Goal: Task Accomplishment & Management: Manage account settings

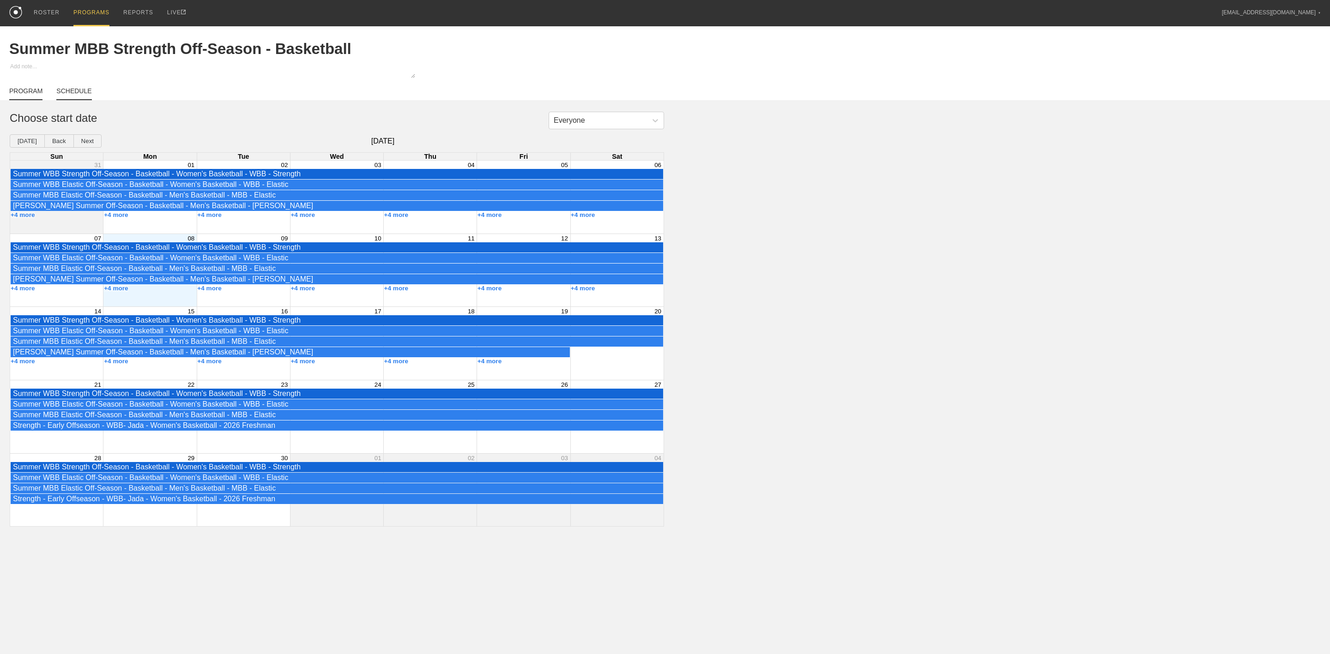
click at [18, 94] on link "PROGRAM" at bounding box center [25, 93] width 33 height 13
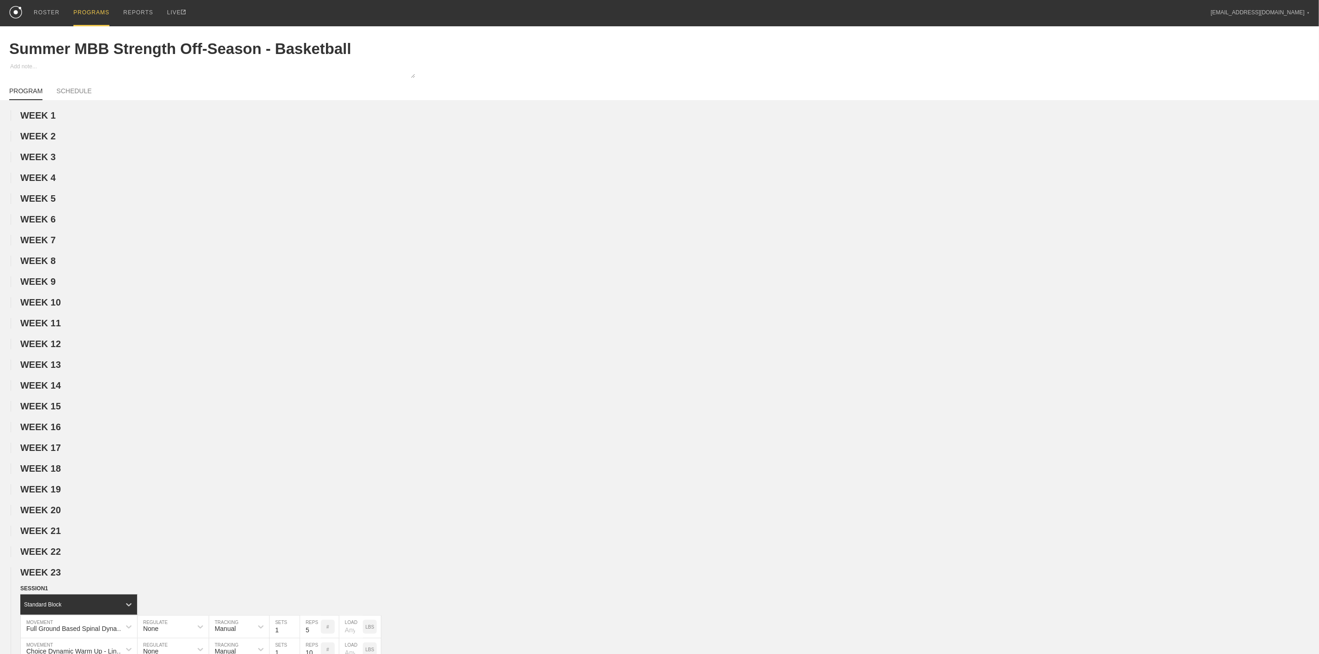
click at [93, 15] on div "PROGRAMS" at bounding box center [91, 13] width 36 height 26
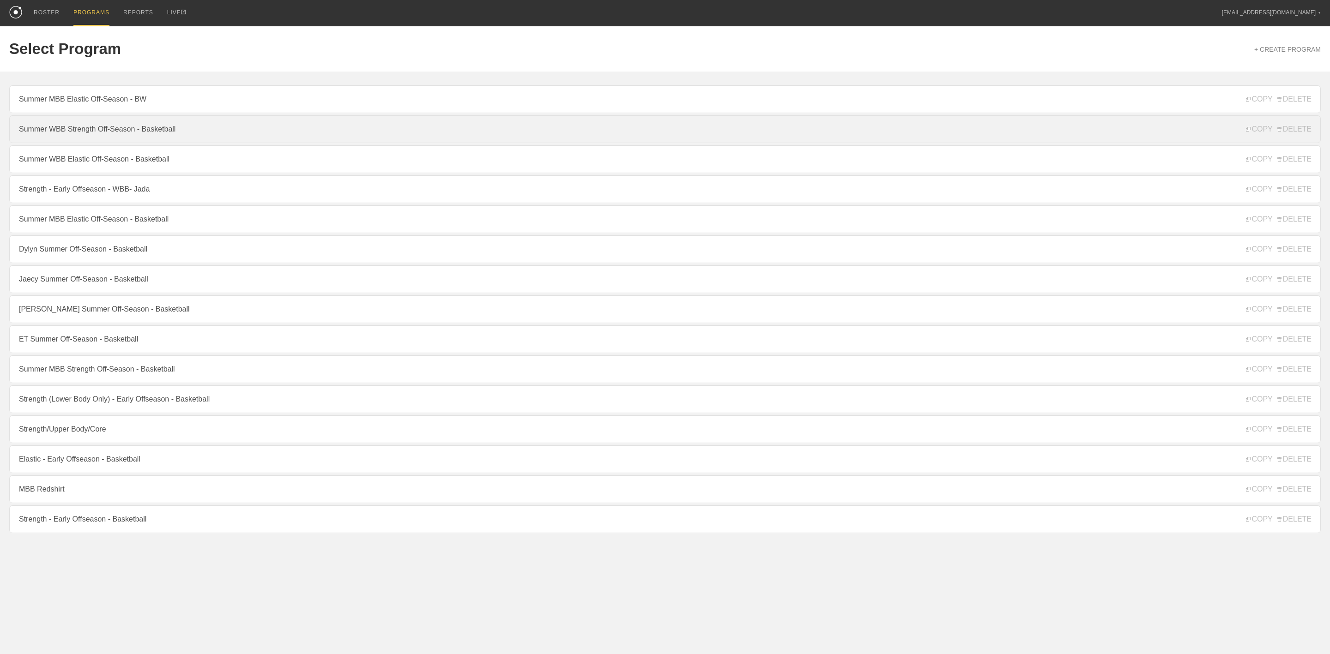
click at [89, 140] on link "Summer WBB Strength Off-Season - Basketball" at bounding box center [664, 129] width 1311 height 28
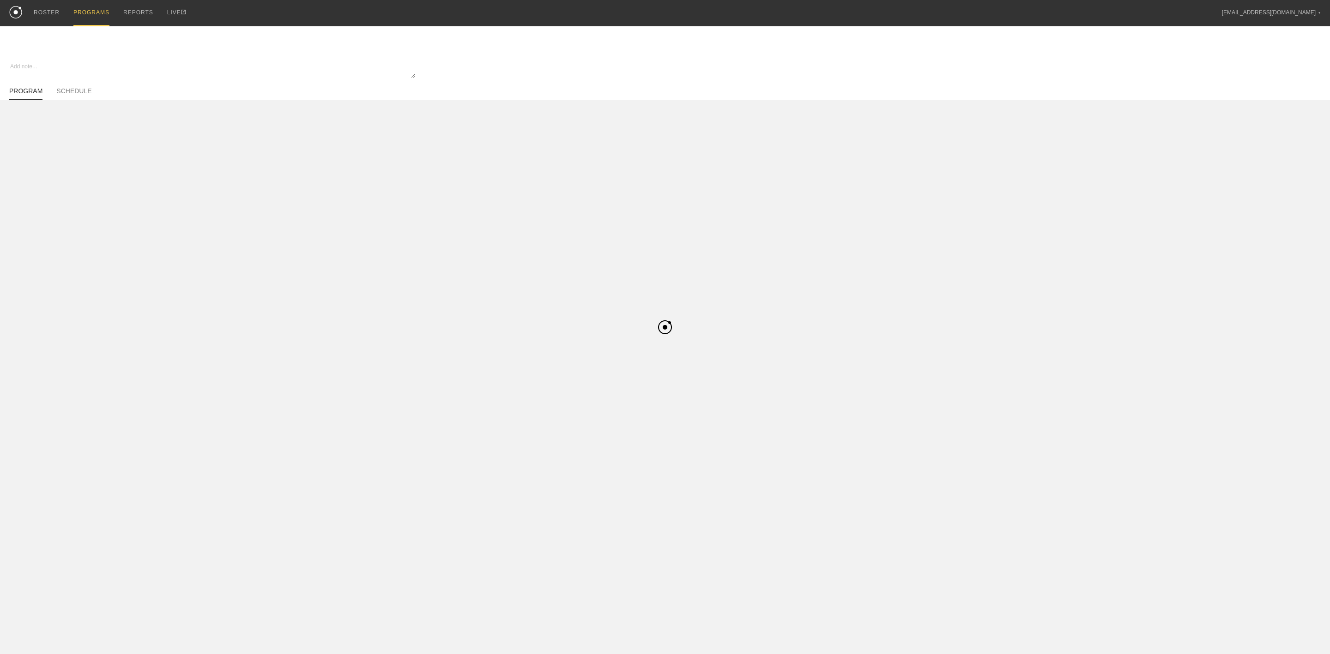
type textarea "x"
type input "Summer WBB Strength Off-Season - Basketball"
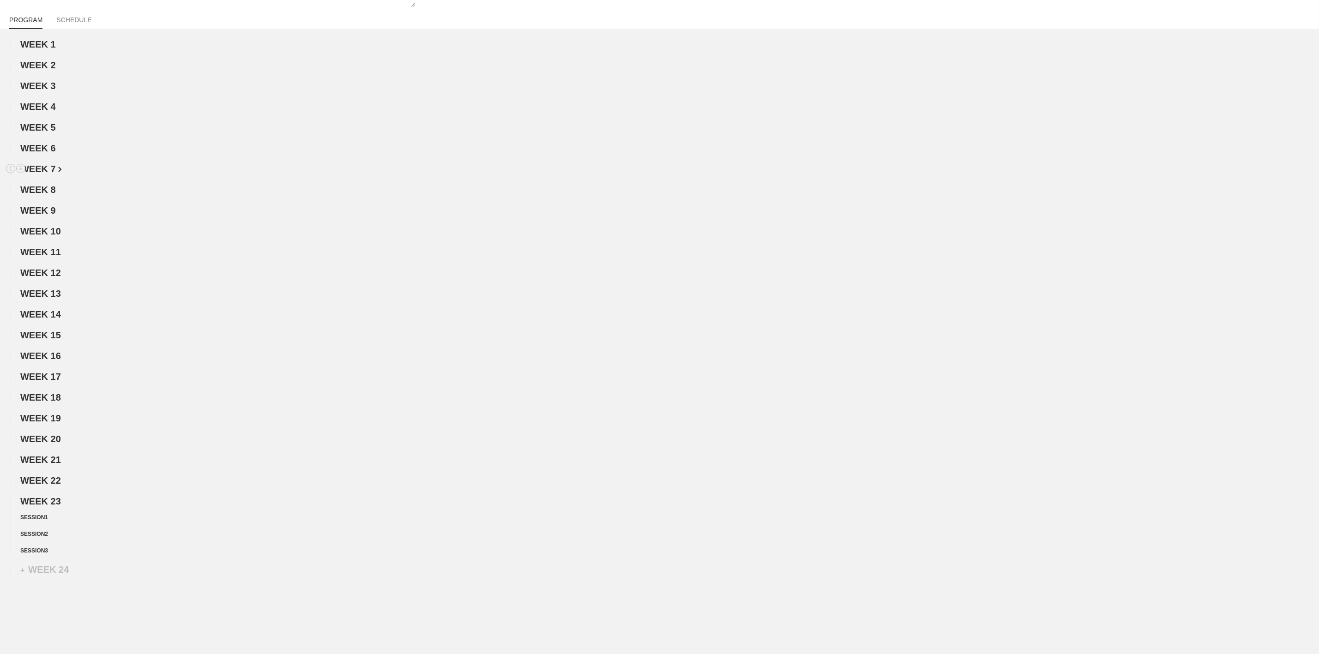
scroll to position [144, 0]
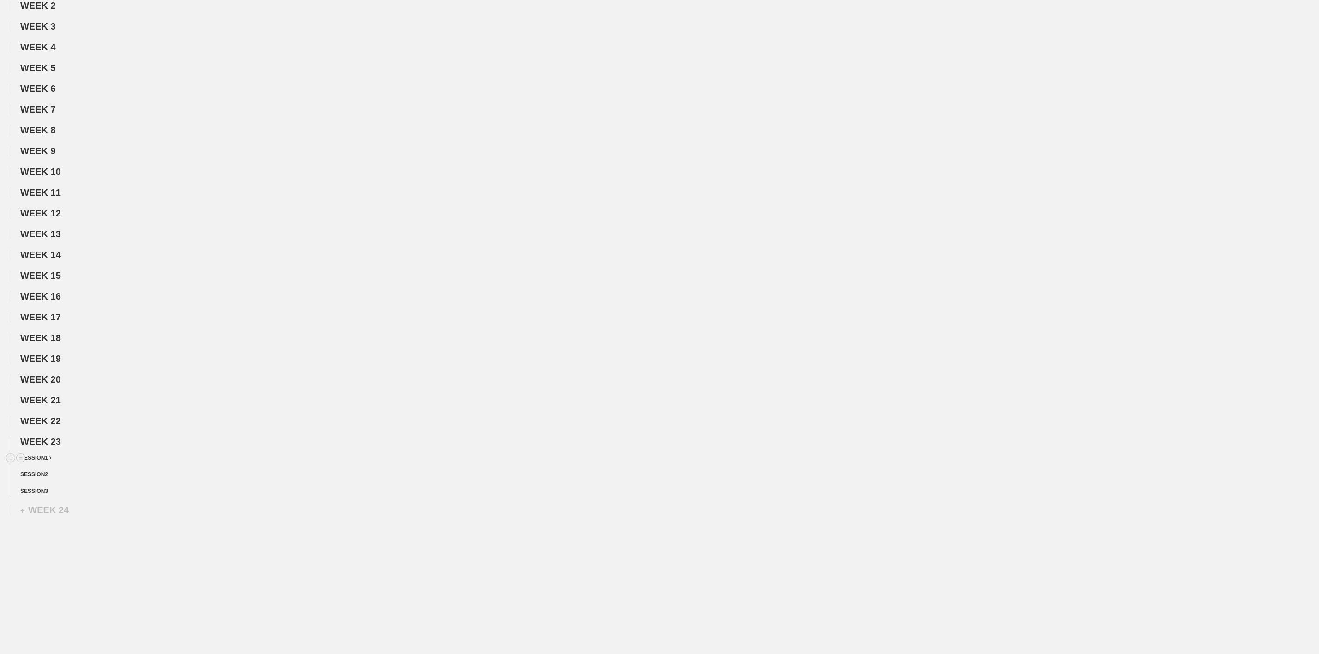
click at [47, 459] on span "SESSION 1" at bounding box center [35, 458] width 31 height 6
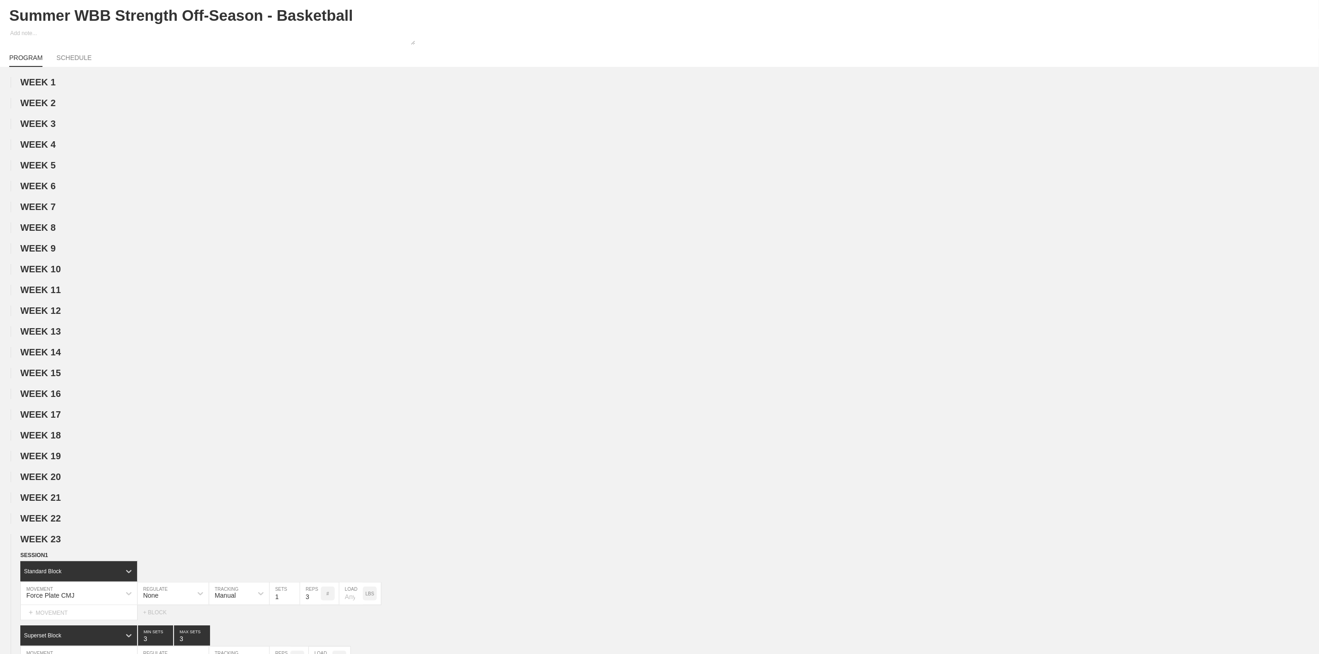
scroll to position [0, 0]
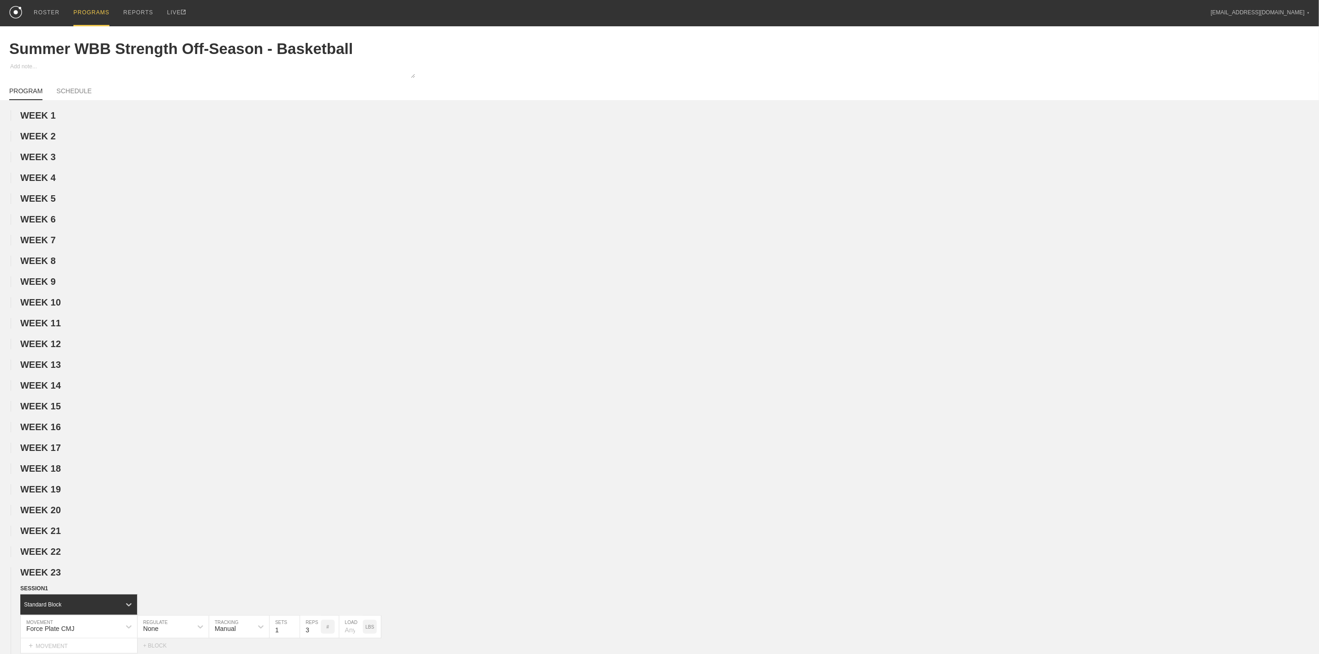
click at [88, 18] on div "PROGRAMS" at bounding box center [91, 13] width 36 height 26
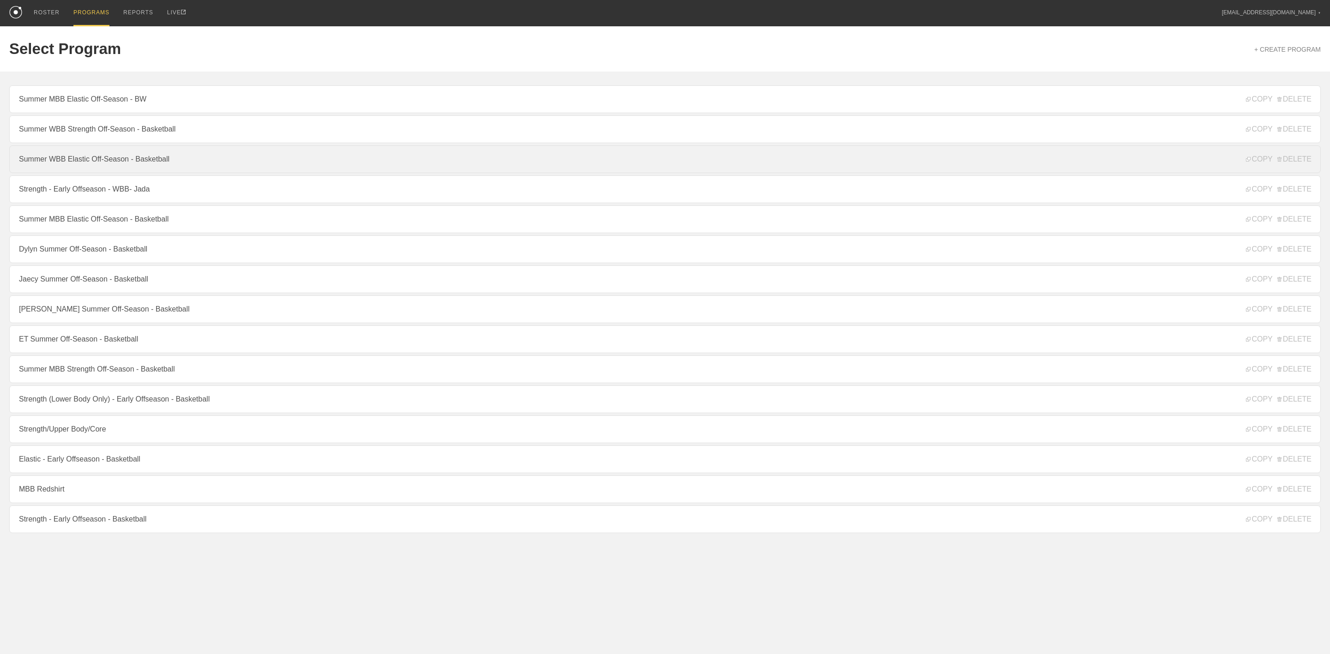
click at [97, 162] on link "Summer WBB Elastic Off-Season - Basketball" at bounding box center [664, 159] width 1311 height 28
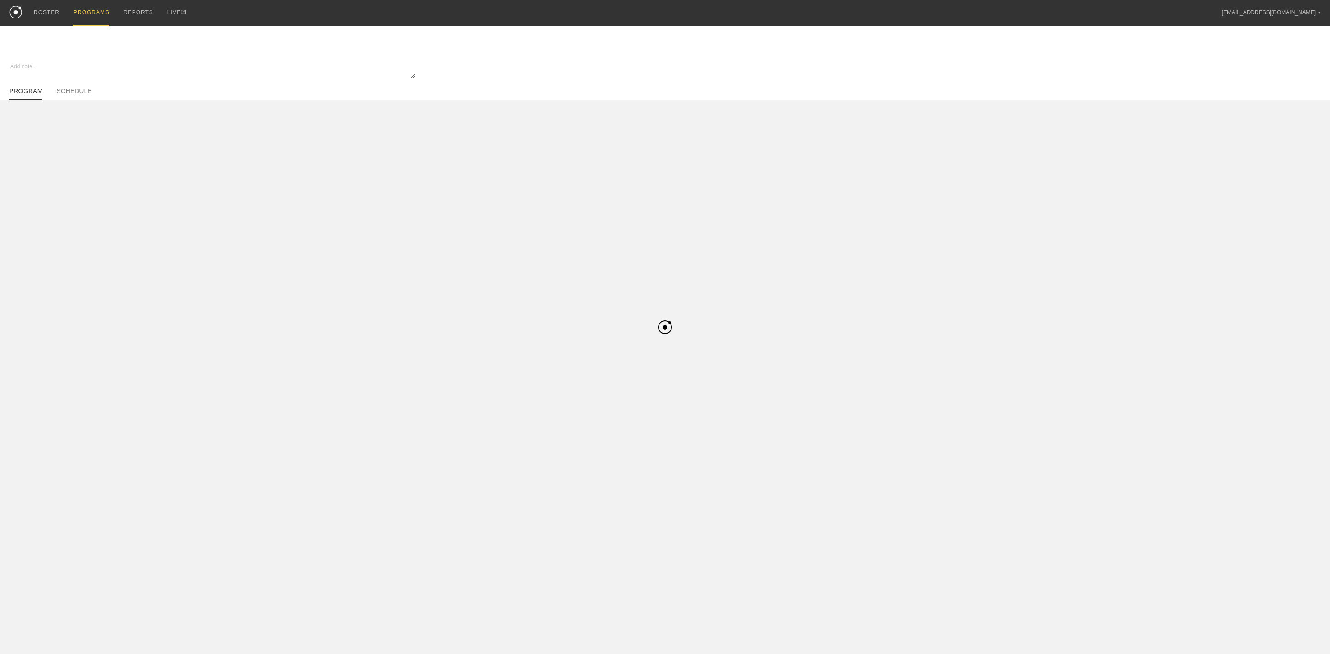
type textarea "x"
type input "Summer WBB Elastic Off-Season - Basketball"
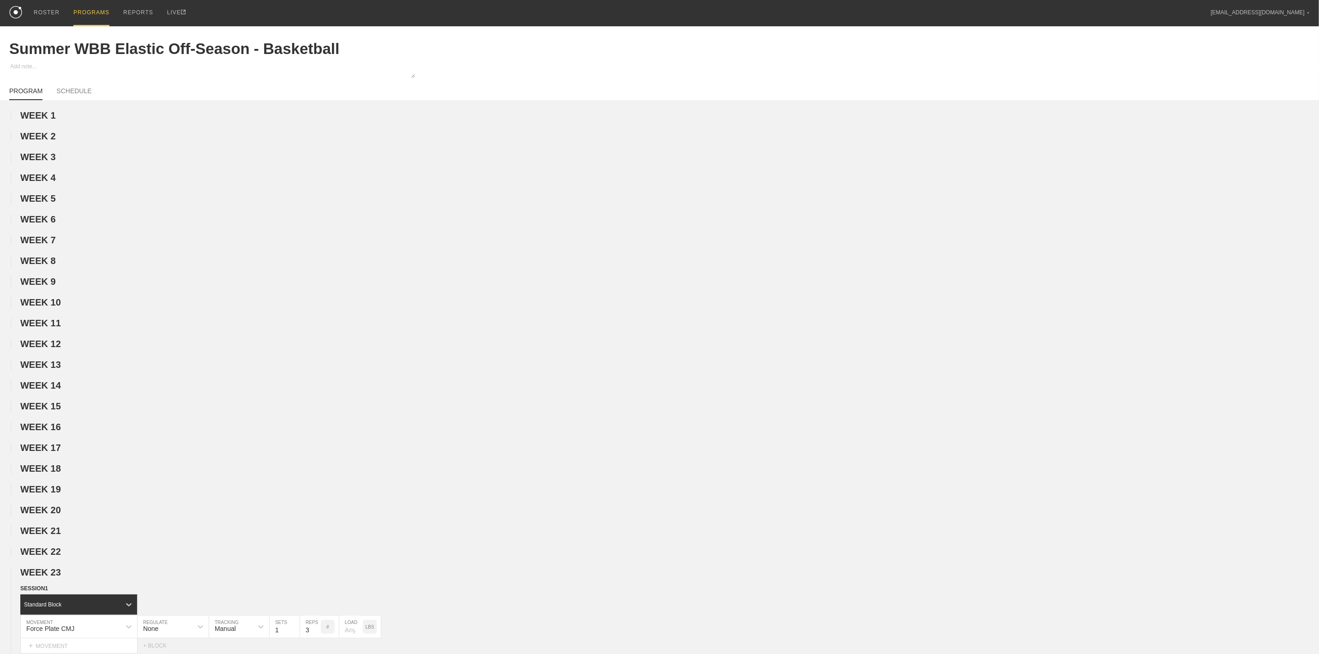
click at [89, 11] on div "PROGRAMS" at bounding box center [91, 13] width 36 height 26
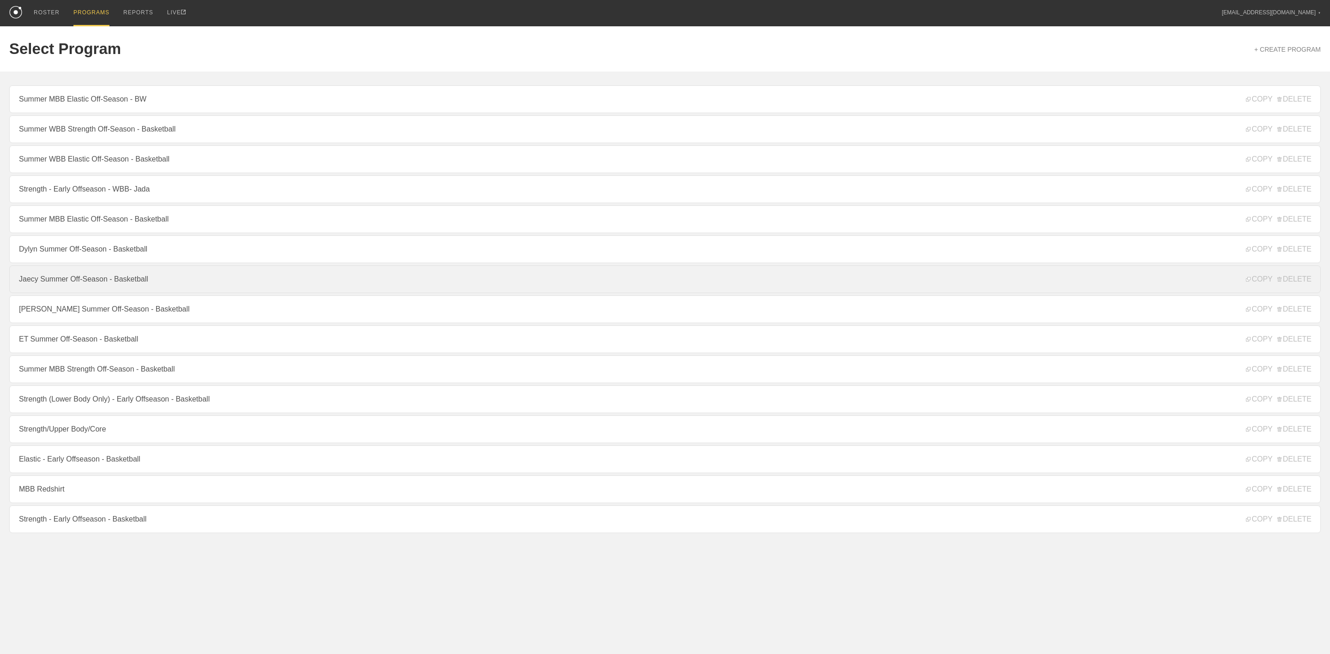
click at [96, 293] on link "Jaecy Summer Off-Season - Basketball" at bounding box center [664, 279] width 1311 height 28
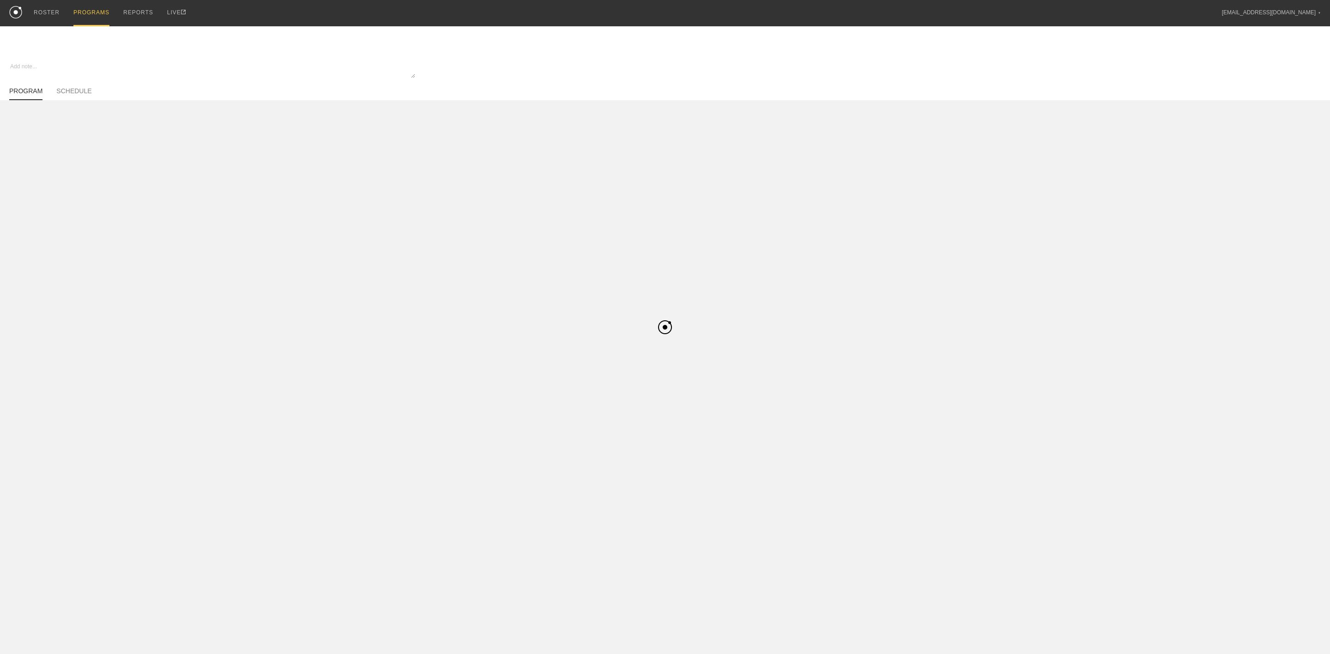
type textarea "x"
type input "Jaecy Summer Off-Season - Basketball"
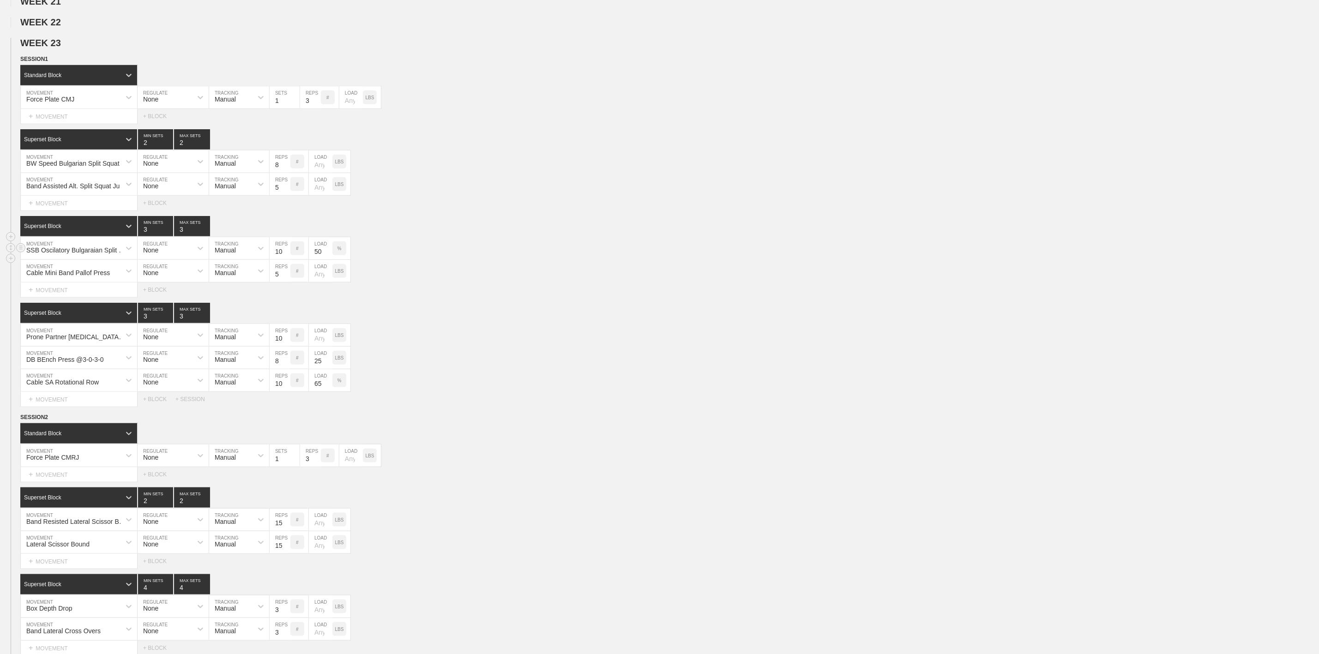
scroll to position [554, 0]
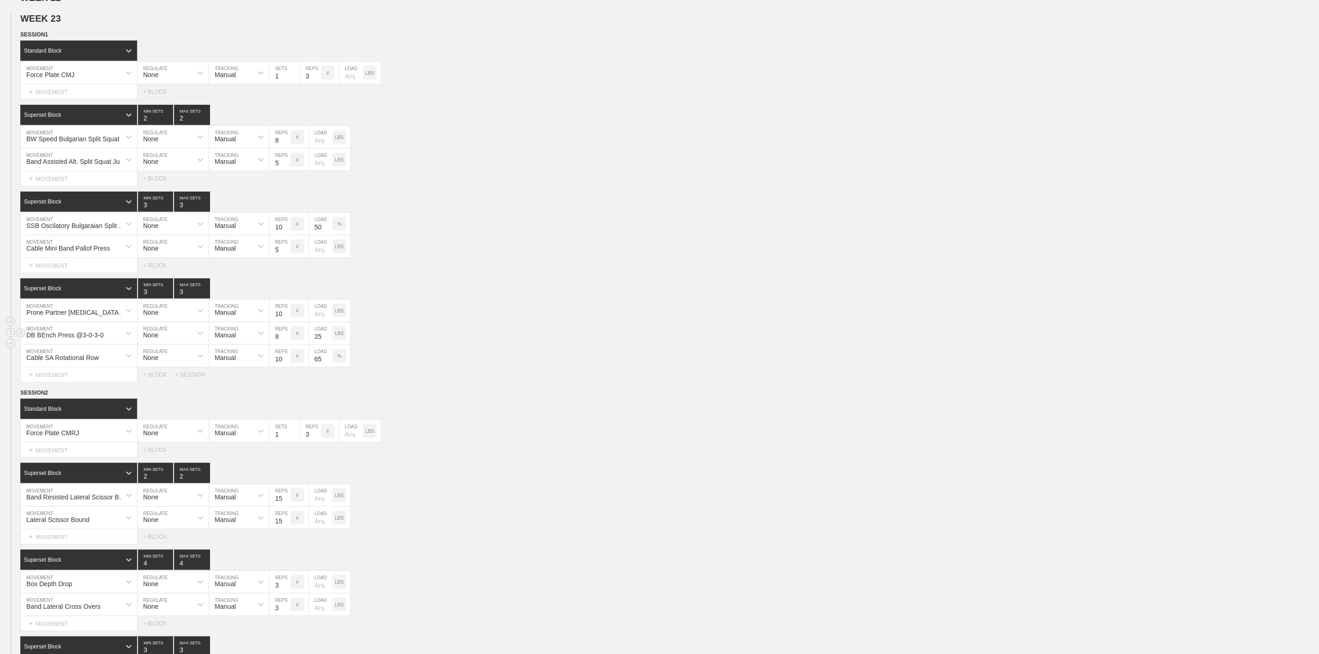
click at [118, 341] on div "DB BEnch Press @3-0-3-0" at bounding box center [71, 333] width 100 height 16
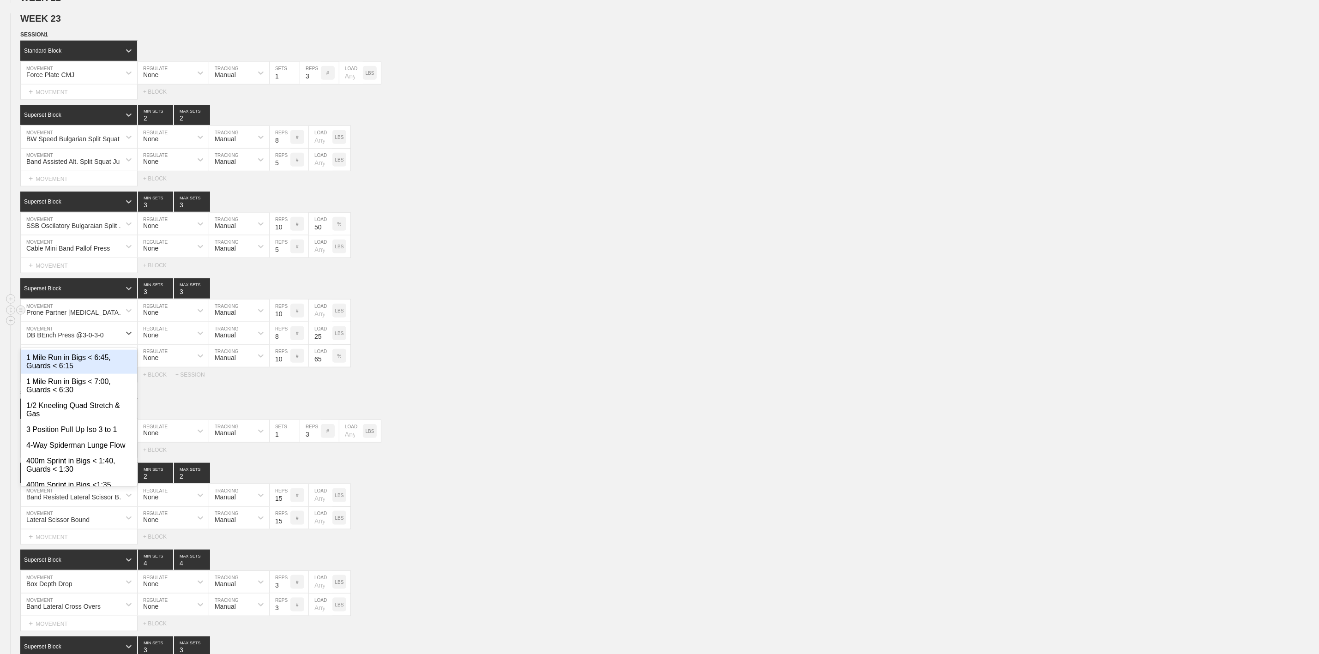
click at [90, 319] on div "Prone Partner [MEDICAL_DATA] Curl Oscilation" at bounding box center [71, 311] width 100 height 16
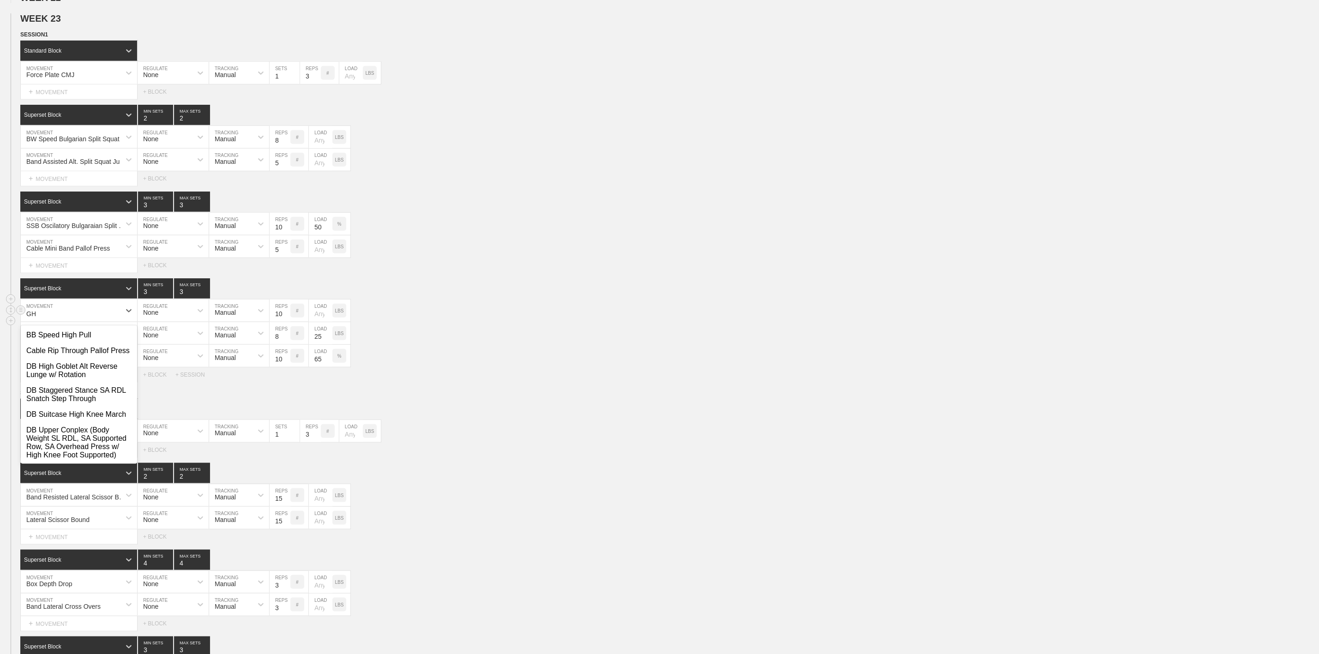
type input "G"
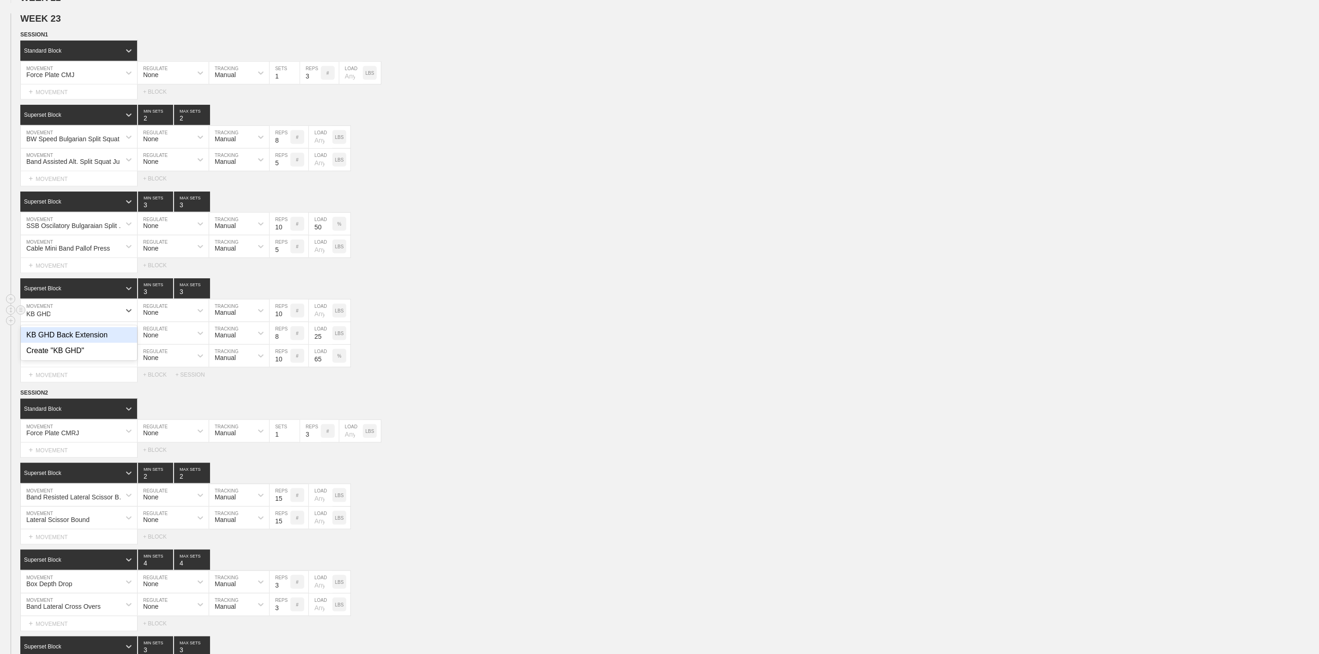
type input "KB GHD"
click at [59, 343] on div "KB GHD Back Extension" at bounding box center [79, 335] width 116 height 16
click at [107, 341] on div "DB BEnch Press @3-0-3-0" at bounding box center [71, 333] width 100 height 16
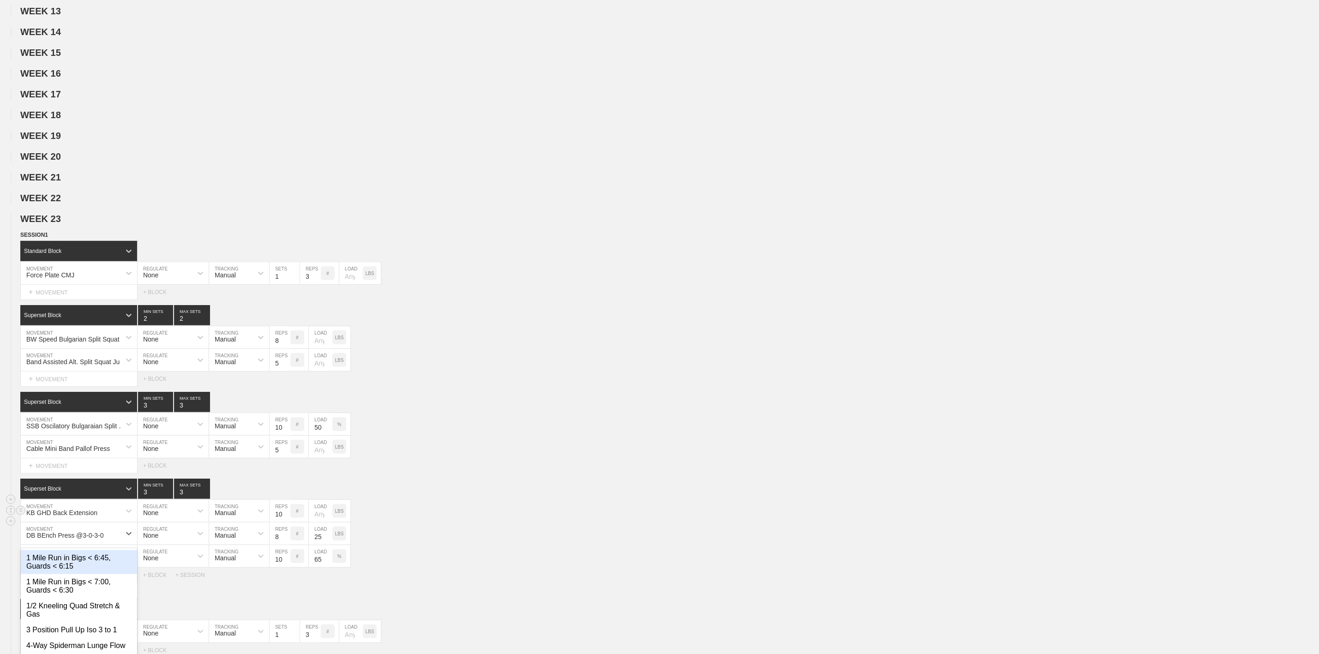
scroll to position [346, 0]
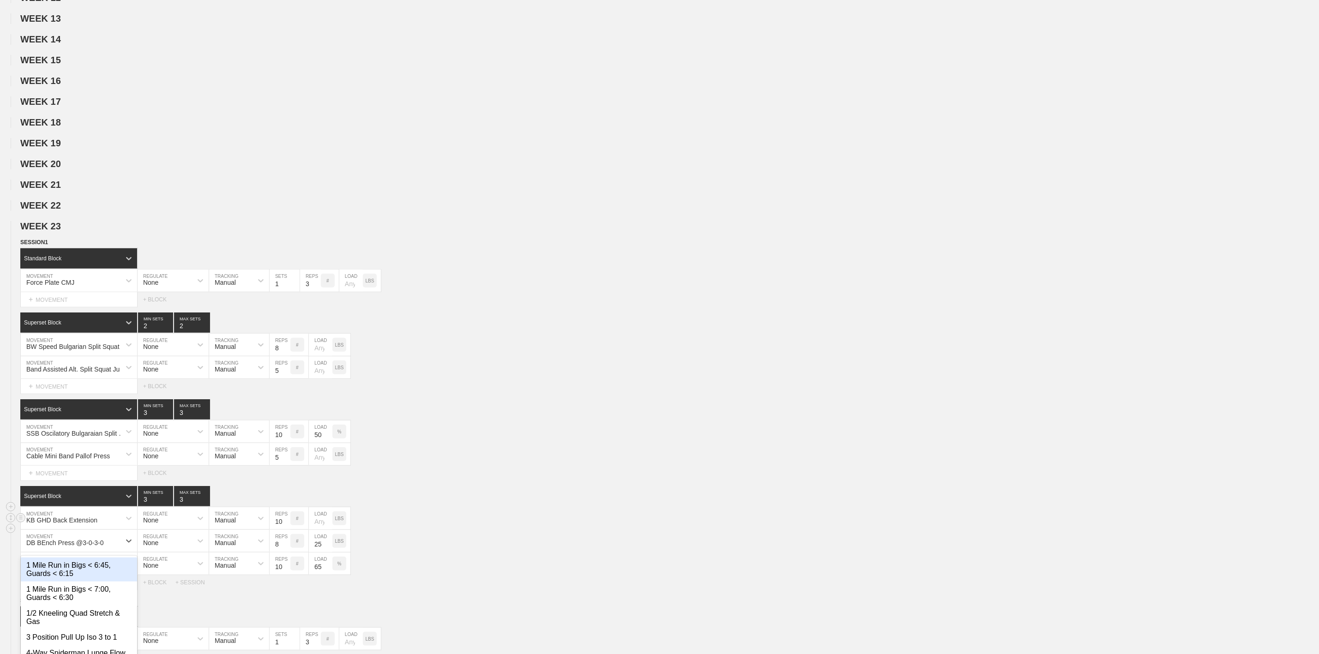
click at [53, 209] on div "WEEK 1 DUPLICATE DELETE WEEK 2 DUPLICATE DELETE WEEK 3 DUPLICATE DELETE WEEK 4 …" at bounding box center [659, 580] width 1319 height 1633
click at [57, 190] on span "WEEK 21" at bounding box center [43, 185] width 47 height 10
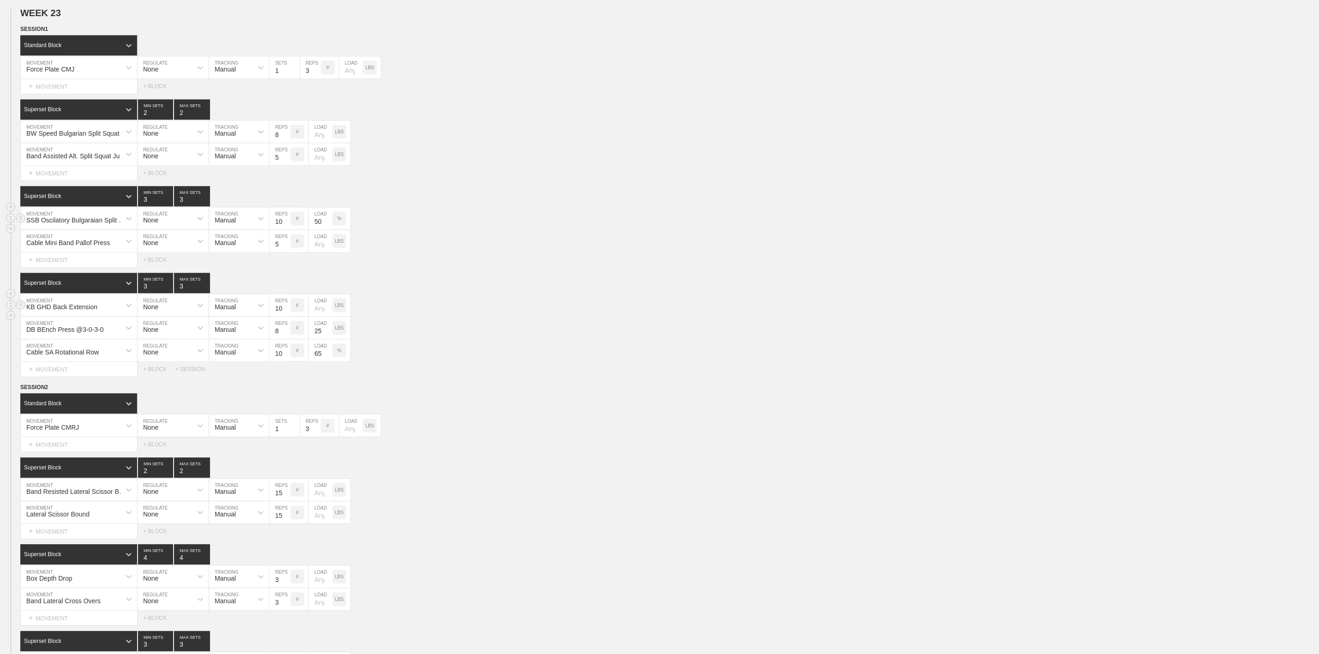
scroll to position [1662, 0]
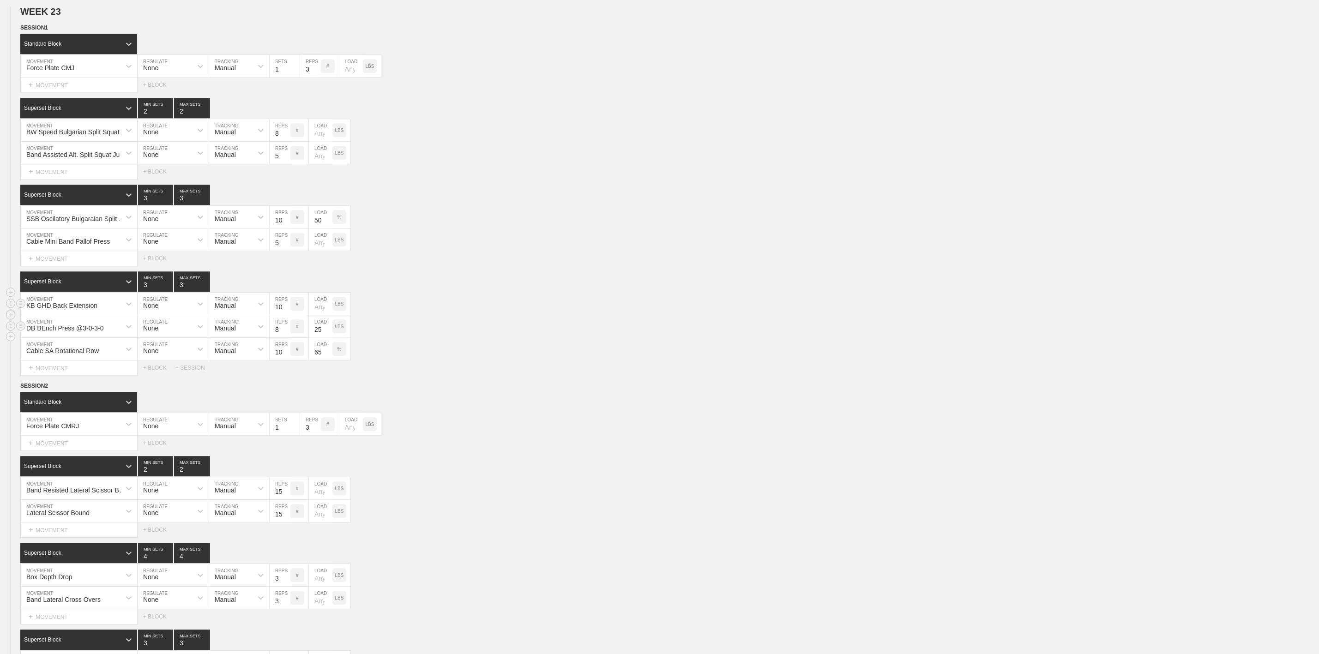
click at [75, 332] on div "DB BEnch Press @3-0-3-0" at bounding box center [65, 328] width 78 height 7
type input "Band Stan"
click at [99, 383] on div "Band Standing Hip Adduction" at bounding box center [79, 375] width 116 height 16
click at [88, 355] on div "Cable SA Rotational Row" at bounding box center [62, 350] width 72 height 7
type input "QL Hip"
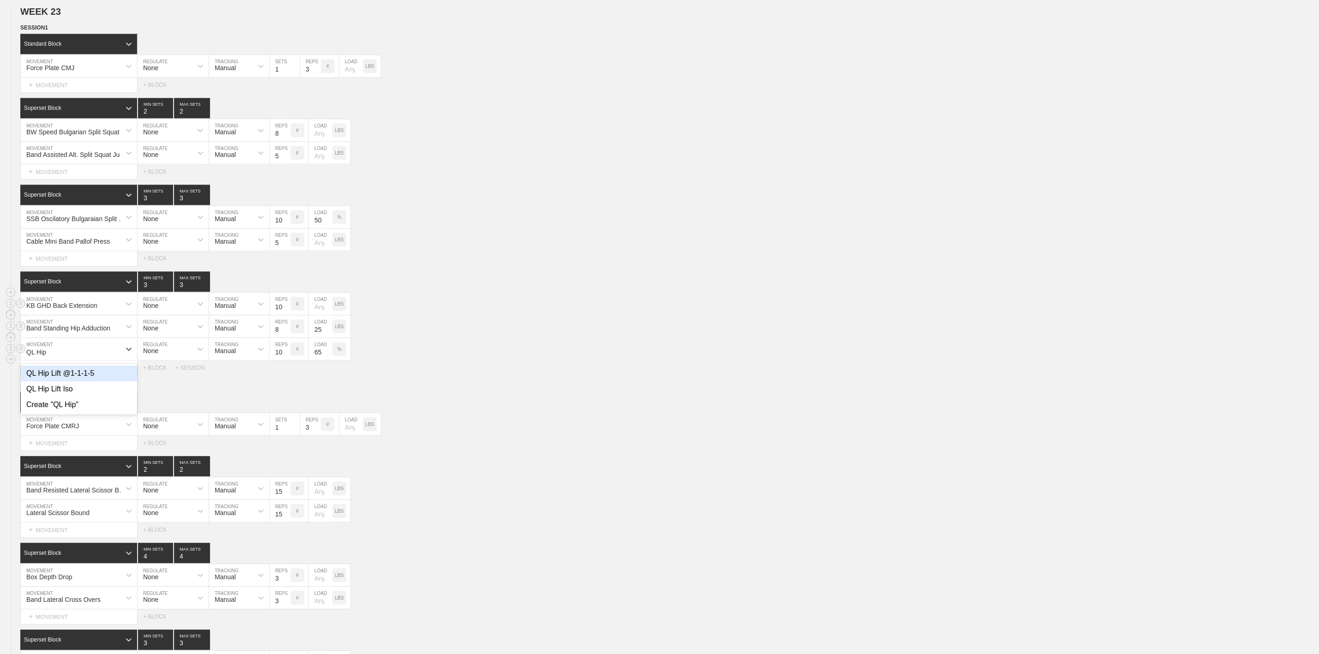
click at [70, 386] on div "QL Hip Lift @1-1-1-5 QL Hip Lift Iso Create "QL Hip"" at bounding box center [79, 389] width 116 height 51
click at [72, 381] on div "QL Hip Lift @1-1-1-5" at bounding box center [79, 374] width 116 height 16
click at [276, 360] on input "10" at bounding box center [280, 349] width 21 height 22
type input "5"
click at [345, 356] on div "%" at bounding box center [339, 349] width 14 height 14
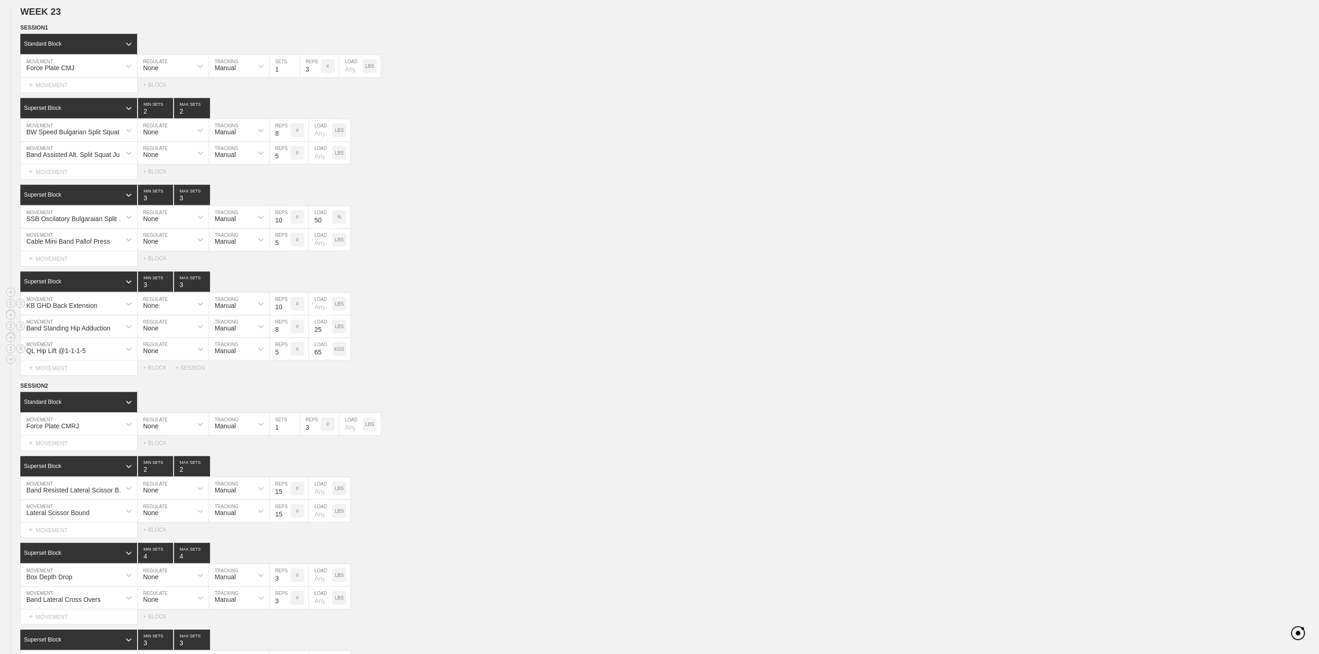
click at [344, 356] on div "KGS" at bounding box center [339, 349] width 14 height 14
click at [324, 360] on input "65" at bounding box center [321, 349] width 24 height 22
click at [403, 338] on div "Band Standing Hip Adduction MOVEMENT None REGULATE Manual TRACKING 8 REPS # 25 …" at bounding box center [659, 326] width 1319 height 23
click at [338, 329] on p "LBS" at bounding box center [339, 326] width 9 height 5
click at [337, 333] on div "%" at bounding box center [339, 326] width 14 height 14
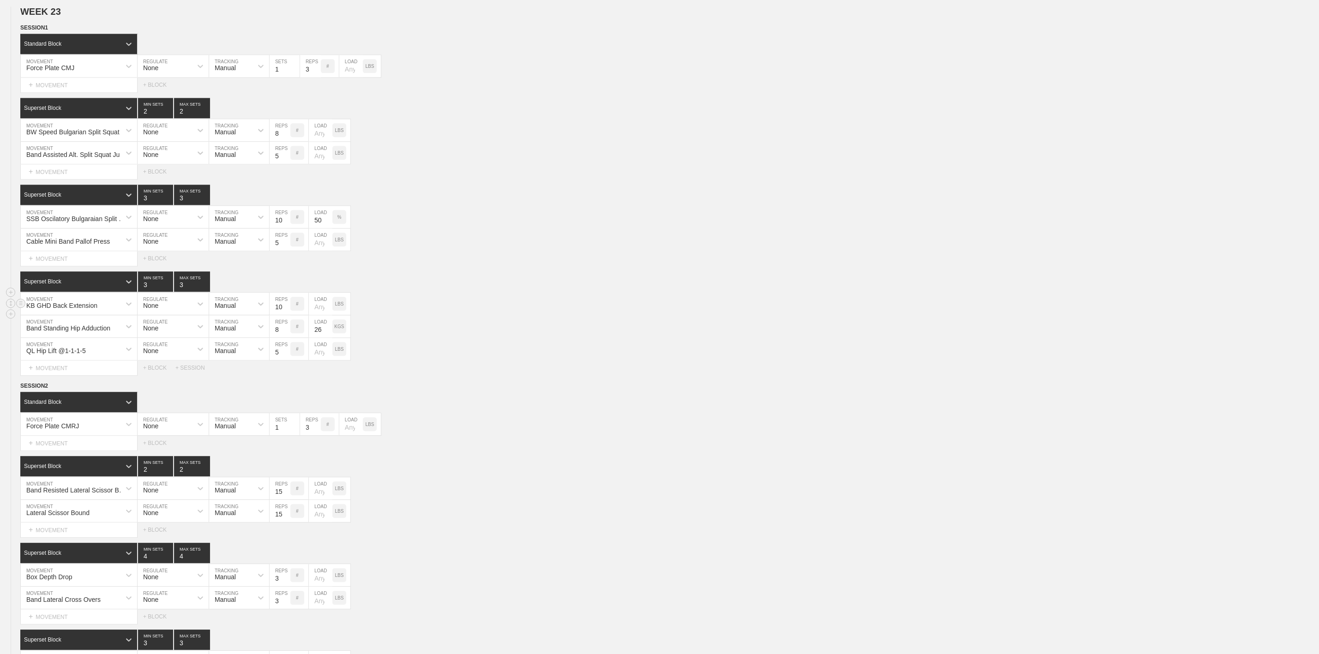
click at [326, 337] on input "26" at bounding box center [321, 326] width 24 height 22
click at [320, 337] on input "26" at bounding box center [321, 326] width 24 height 22
type input "25"
click at [331, 337] on input "25" at bounding box center [321, 326] width 24 height 22
click at [343, 329] on p "KGS" at bounding box center [339, 326] width 10 height 5
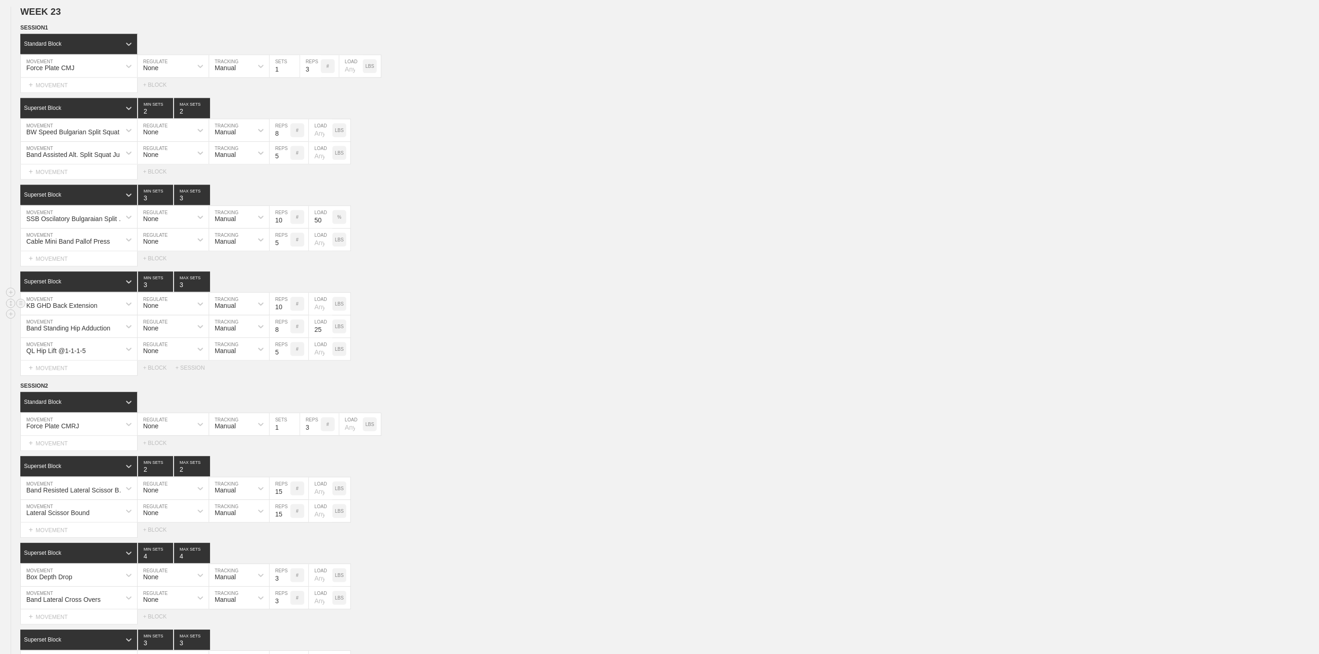
click at [314, 337] on input "25" at bounding box center [321, 326] width 24 height 22
click at [409, 292] on div "Superset Block 3 MIN SETS 3 MAX SETS" at bounding box center [669, 281] width 1299 height 20
click at [460, 179] on div "Select... MOVEMENT + MOVEMENT + BLOCK" at bounding box center [659, 171] width 1319 height 15
click at [19, 42] on line at bounding box center [21, 42] width 4 height 0
click at [50, 82] on div "DELETE" at bounding box center [65, 83] width 74 height 14
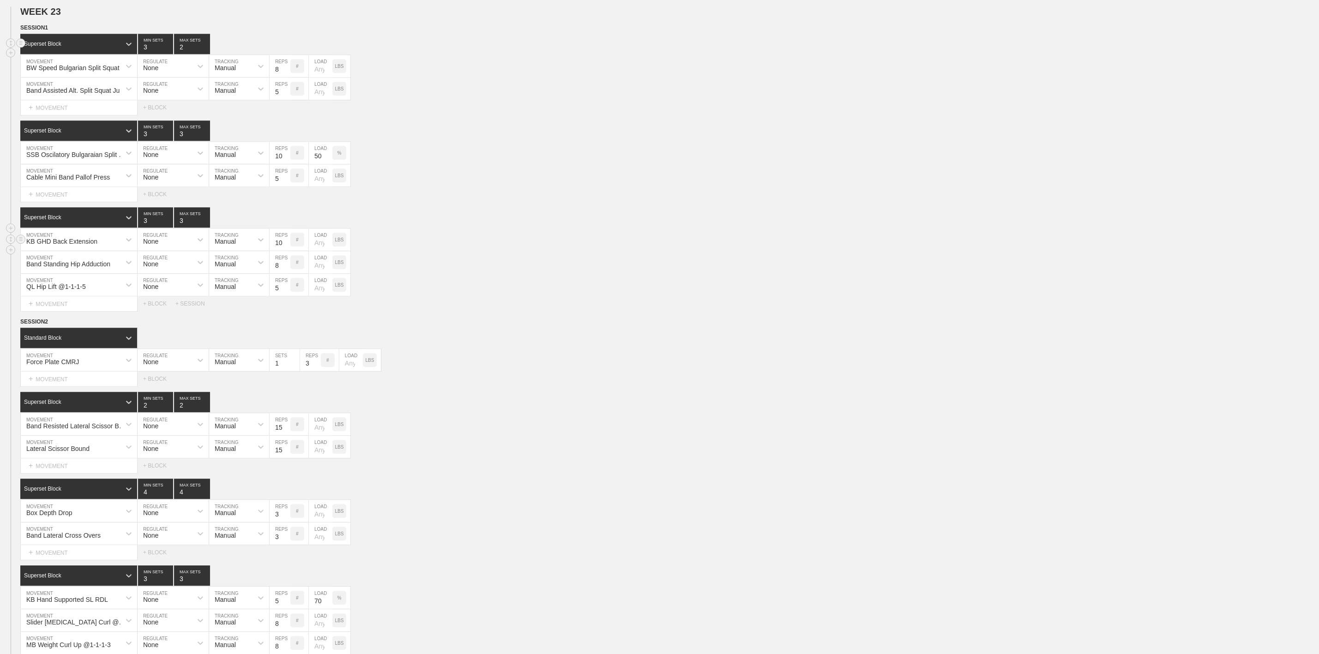
type input "3"
click at [168, 54] on input "3" at bounding box center [155, 44] width 35 height 20
type input "3"
click at [203, 54] on input "3" at bounding box center [192, 44] width 36 height 20
click at [78, 158] on div "SSB Oscilatory Bulgaraian Split Squat" at bounding box center [76, 154] width 100 height 7
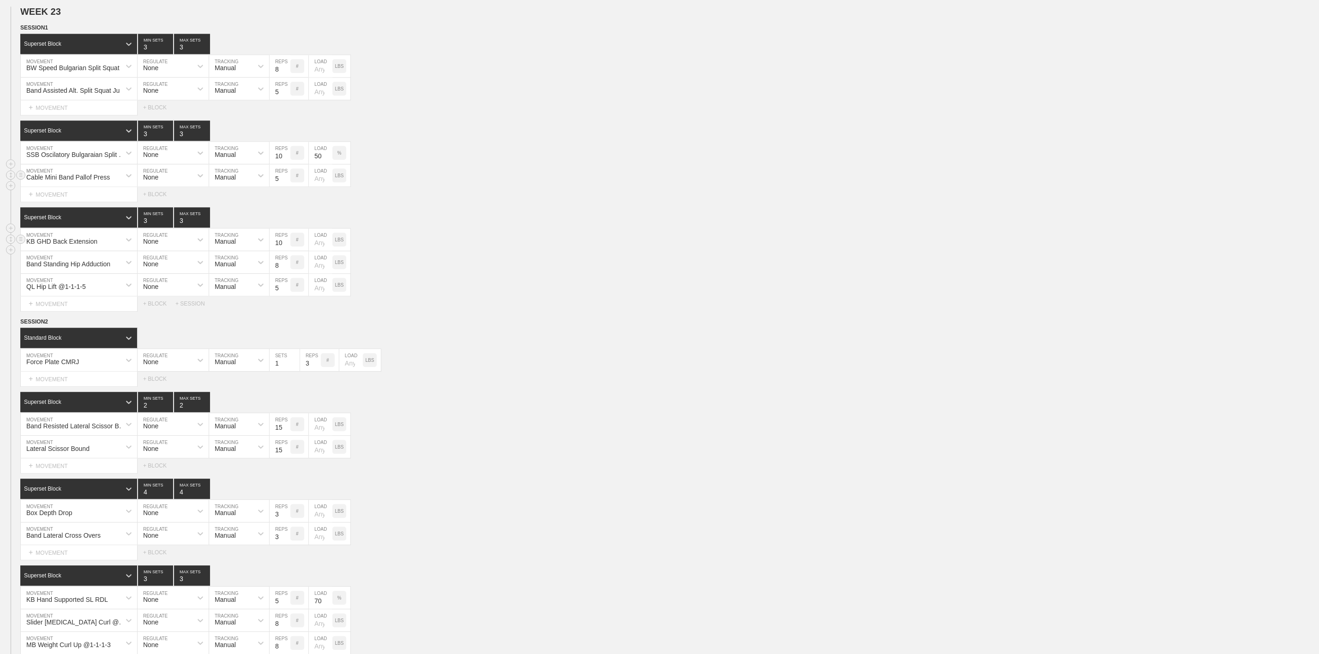
drag, startPoint x: 458, startPoint y: 195, endPoint x: 413, endPoint y: 195, distance: 45.7
click at [459, 187] on div "Cable Mini Band Pallof Press MOVEMENT None REGULATE Manual TRACKING 5 REPS # LO…" at bounding box center [659, 175] width 1319 height 23
click at [532, 141] on div "Superset Block 3 MIN SETS 3 MAX SETS" at bounding box center [669, 130] width 1299 height 20
click at [39, 158] on div "SSB Oscilatory Bulgaraian Split Squat" at bounding box center [76, 154] width 100 height 7
click at [469, 115] on div "Select... MOVEMENT + MOVEMENT + BLOCK" at bounding box center [659, 107] width 1319 height 15
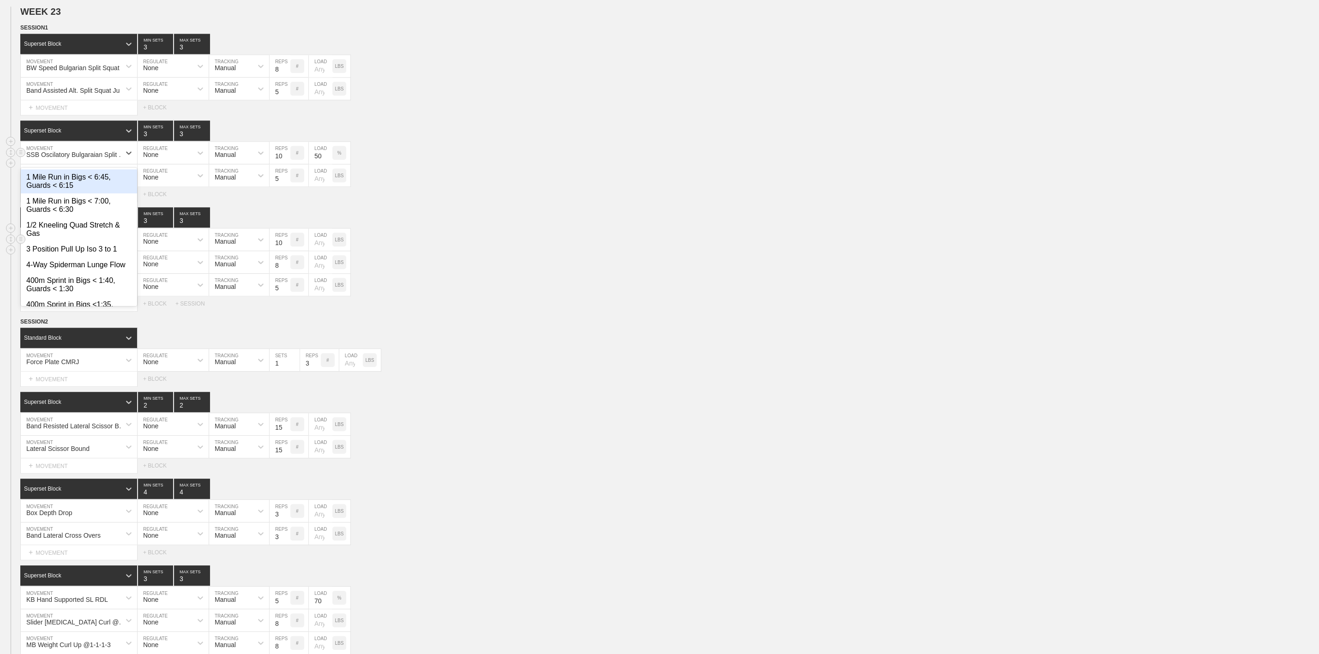
click at [107, 158] on div "SSB Oscilatory Bulgaraian Split Squat" at bounding box center [76, 154] width 100 height 7
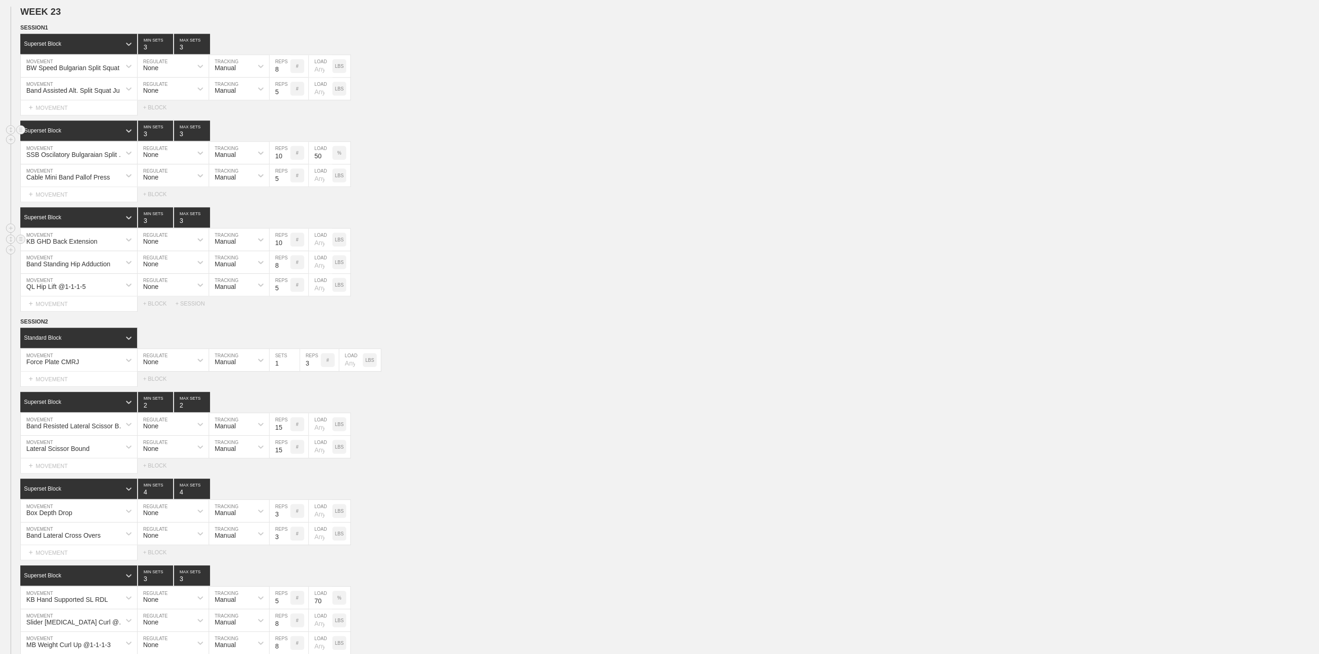
click at [465, 141] on div "Superset Block 3 MIN SETS 3 MAX SETS" at bounding box center [669, 130] width 1299 height 20
click at [81, 158] on div "SSB Oscilatory Bulgaraian Split Squat" at bounding box center [76, 154] width 100 height 7
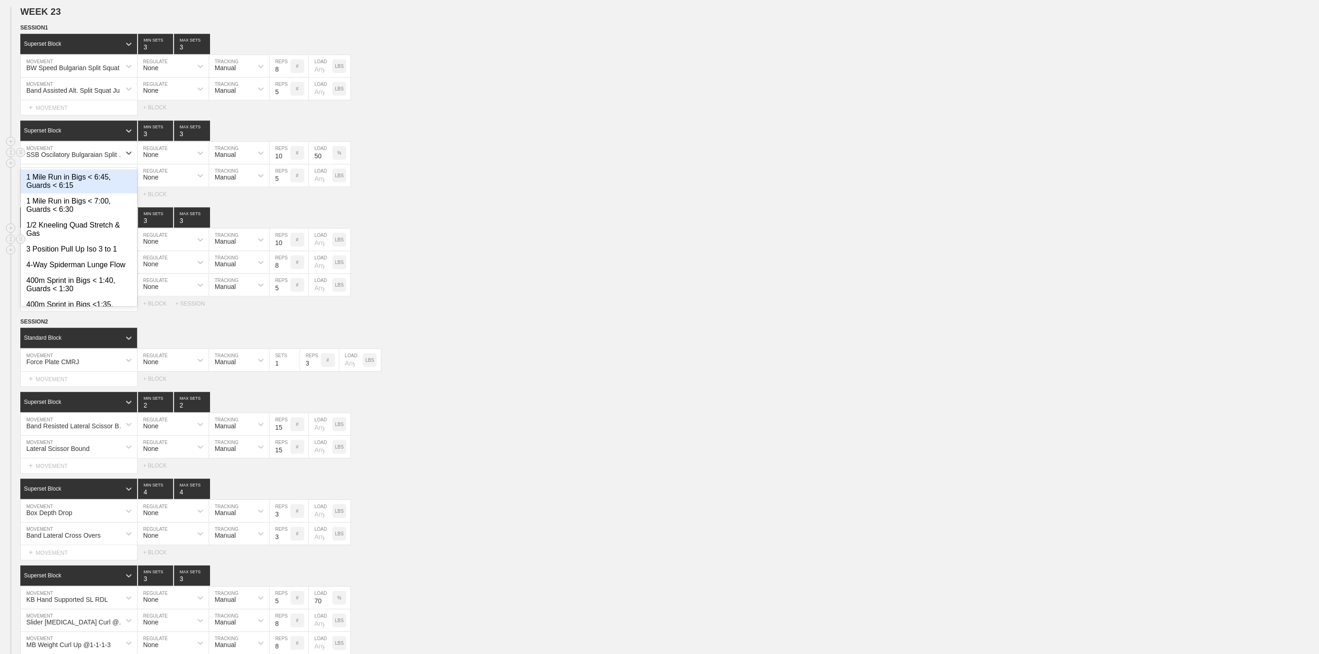
click at [93, 158] on div "SSB Oscilatory Bulgaraian Split Squat" at bounding box center [76, 154] width 100 height 7
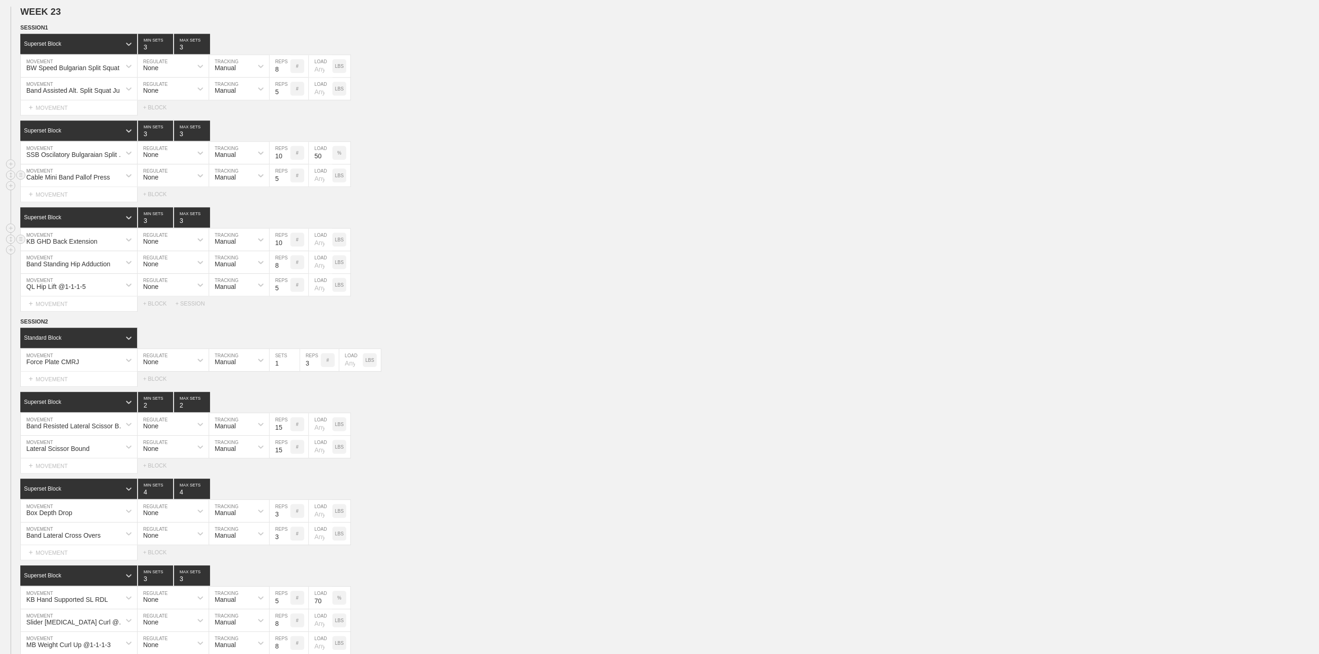
click at [541, 187] on div "Cable Mini Band Pallof Press MOVEMENT None REGULATE Manual TRACKING 5 REPS # LO…" at bounding box center [659, 175] width 1319 height 23
click at [100, 158] on div "SSB Oscilatory Bulgaraian Split Squat" at bounding box center [76, 154] width 100 height 7
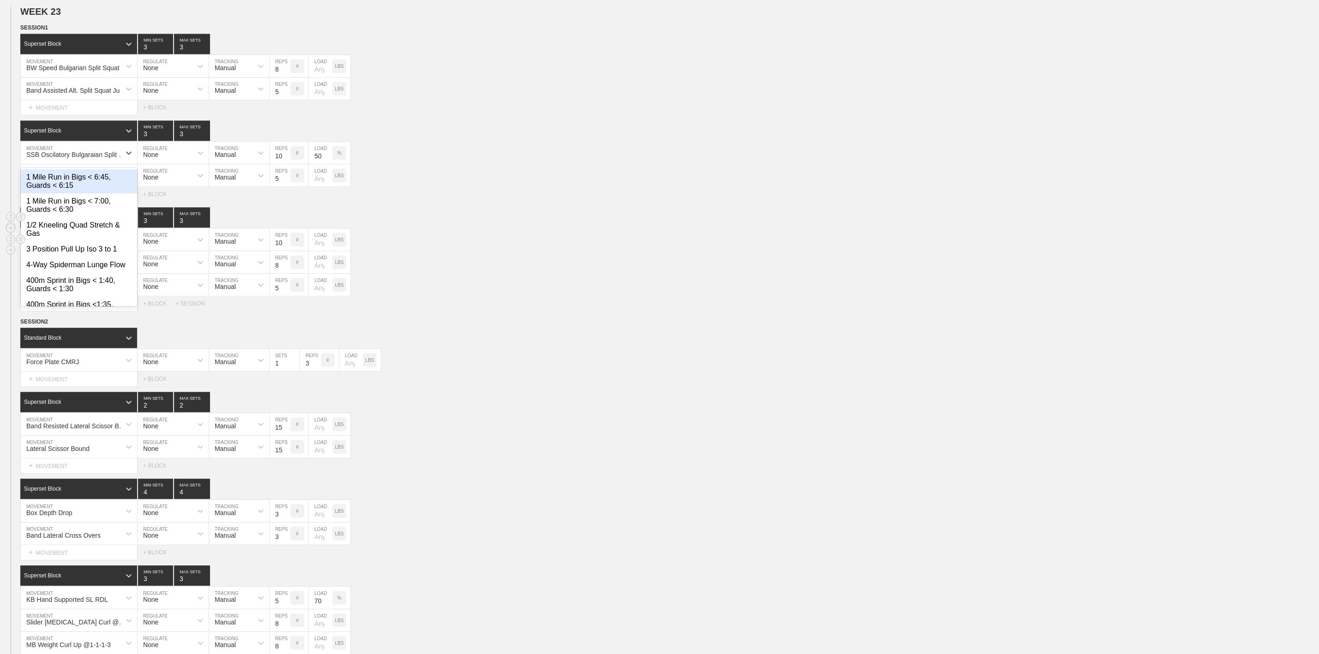
click at [536, 228] on div "Superset Block 3 MIN SETS 3 MAX SETS" at bounding box center [669, 217] width 1299 height 20
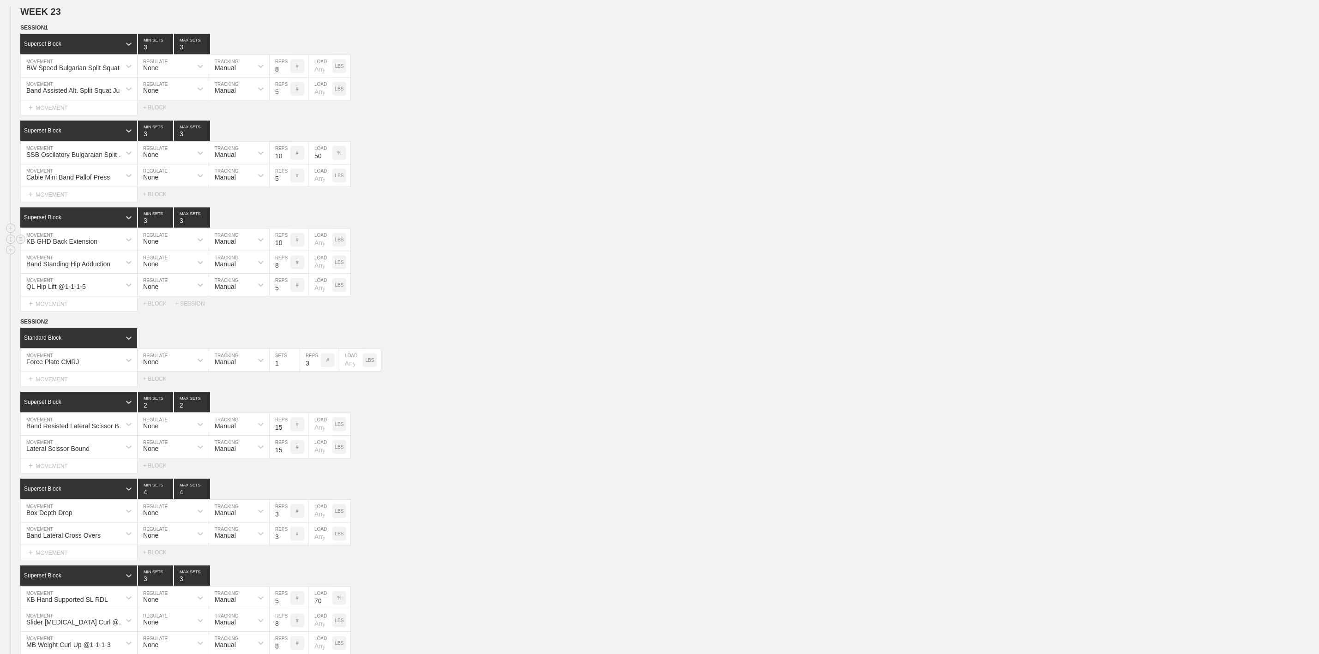
click at [596, 139] on div "SESSION 1 Superset Block 3 MIN SETS 3 MAX SETS DUPLICATE INSERT MOVEMENT AFTER …" at bounding box center [659, 167] width 1319 height 288
click at [99, 158] on div "SSB Oscilatory Bulgaraian Split Squat" at bounding box center [76, 154] width 100 height 7
type input "BW Oscilatory Bulgarian Split Squat"
click at [93, 193] on div "Create "BW Oscilatory Bulgarian Split Squat"" at bounding box center [79, 181] width 116 height 24
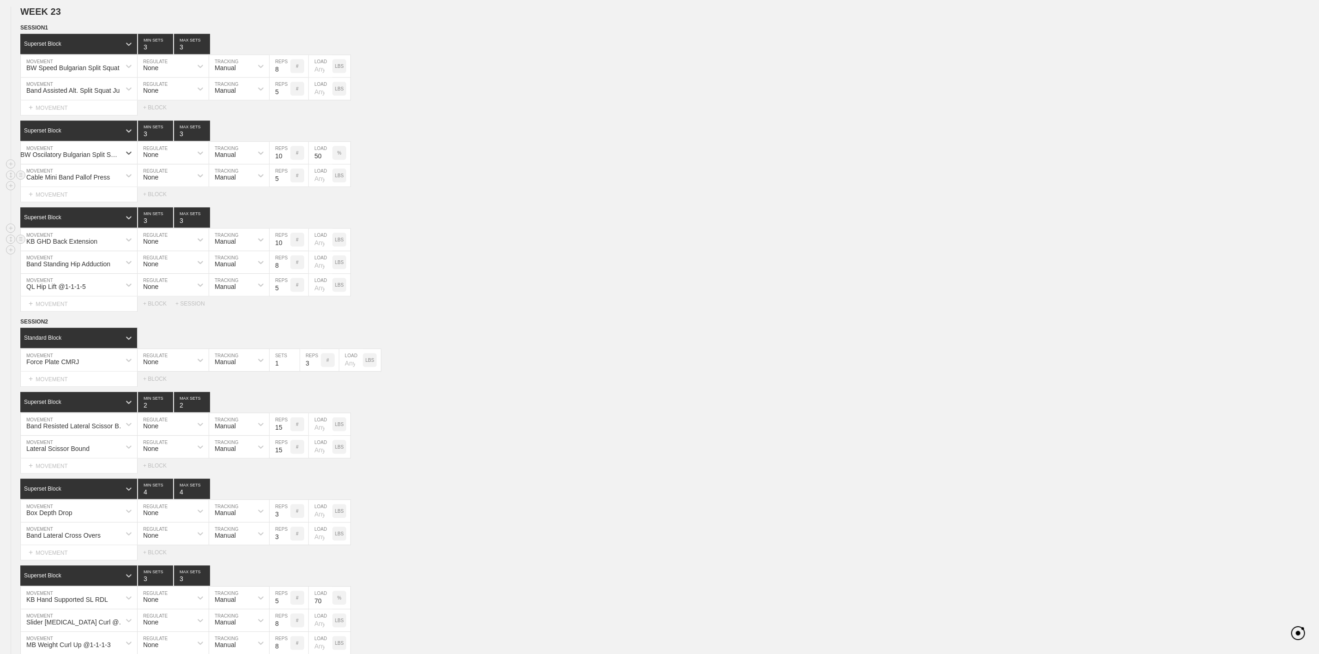
scroll to position [0, 6]
click at [694, 138] on div "SESSION 1 Superset Block 3 MIN SETS 3 MAX SETS DUPLICATE INSERT MOVEMENT AFTER …" at bounding box center [659, 167] width 1319 height 288
click at [548, 164] on div "BW Oscilatory Bulgarian Split Squat MOVEMENT None REGULATE Manual TRACKING 10 R…" at bounding box center [659, 153] width 1319 height 23
click at [348, 164] on div "%" at bounding box center [341, 153] width 18 height 22
click at [345, 160] on div "%" at bounding box center [339, 153] width 14 height 14
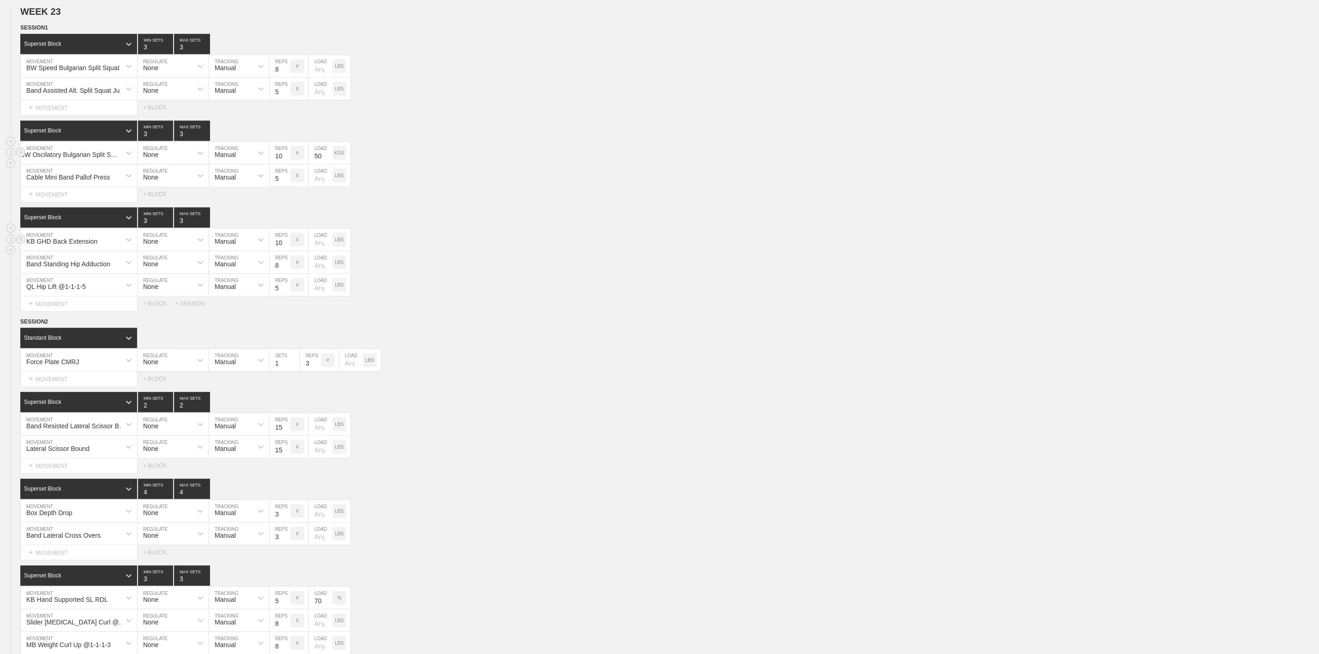
click at [345, 160] on div "KGS" at bounding box center [339, 153] width 14 height 14
click at [323, 164] on input "50" at bounding box center [321, 153] width 24 height 22
click at [658, 225] on div "SESSION 1 Superset Block 3 MIN SETS 3 MAX SETS DUPLICATE INSERT MOVEMENT AFTER …" at bounding box center [659, 167] width 1319 height 288
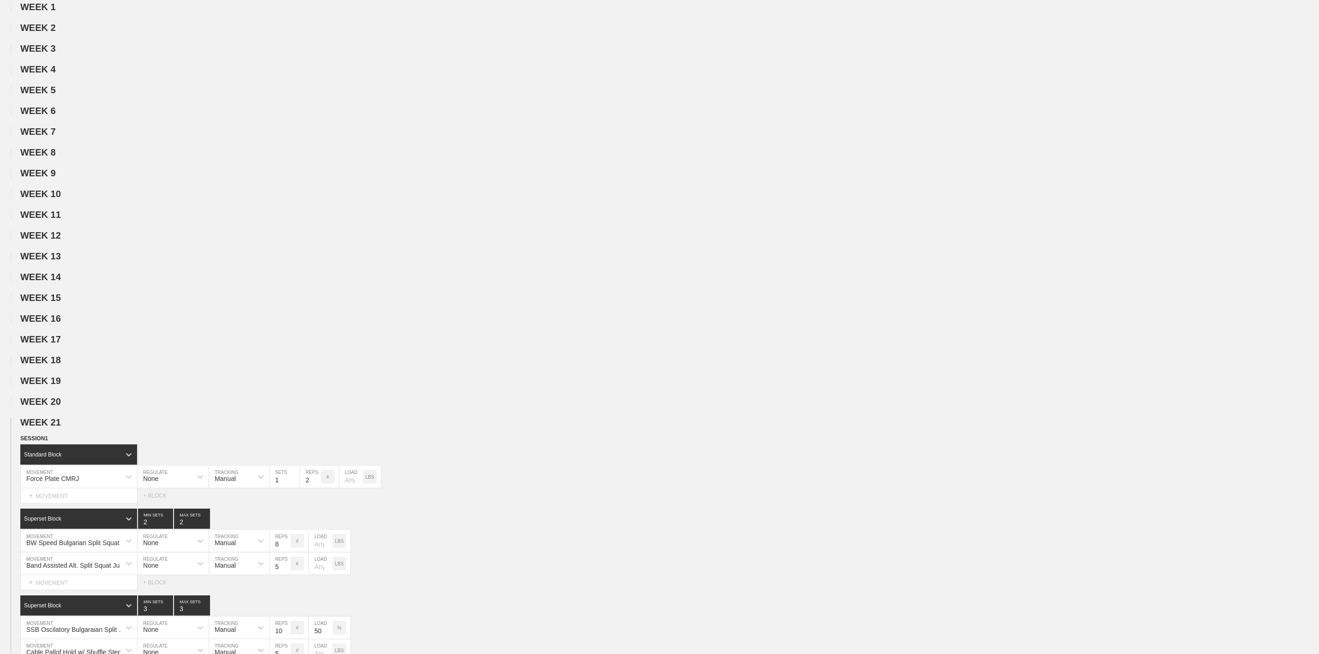
scroll to position [0, 0]
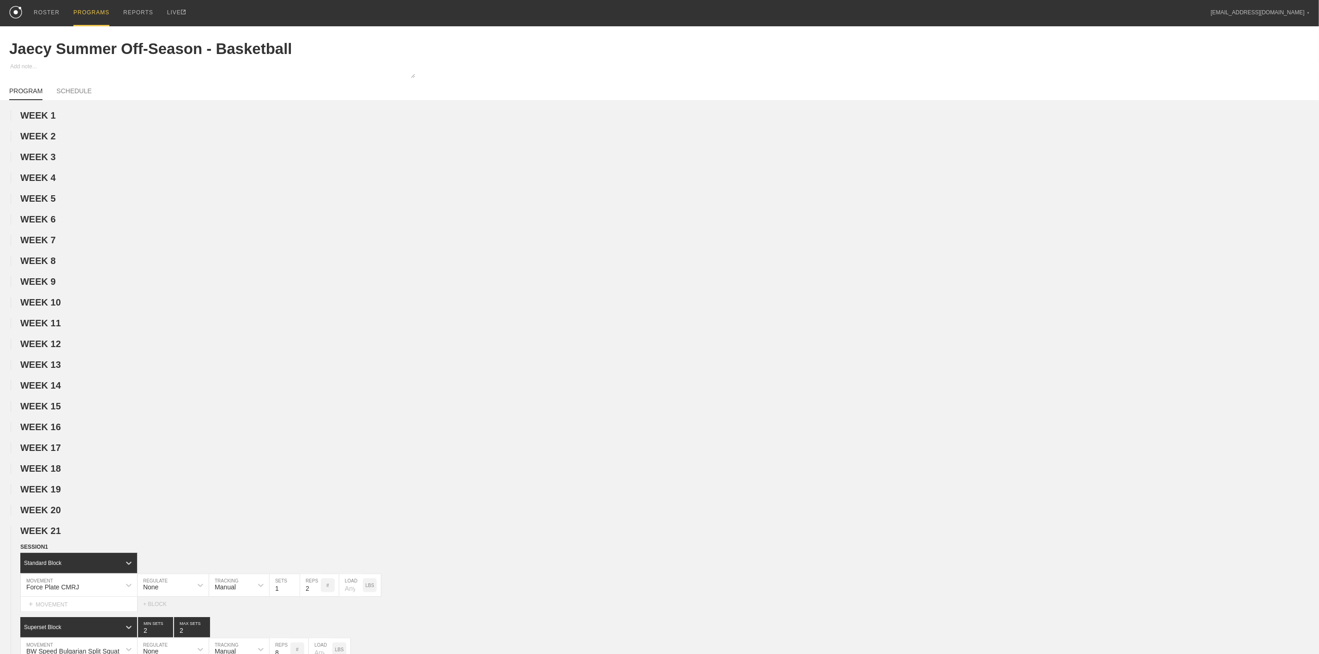
click at [89, 8] on div "PROGRAMS" at bounding box center [91, 13] width 36 height 26
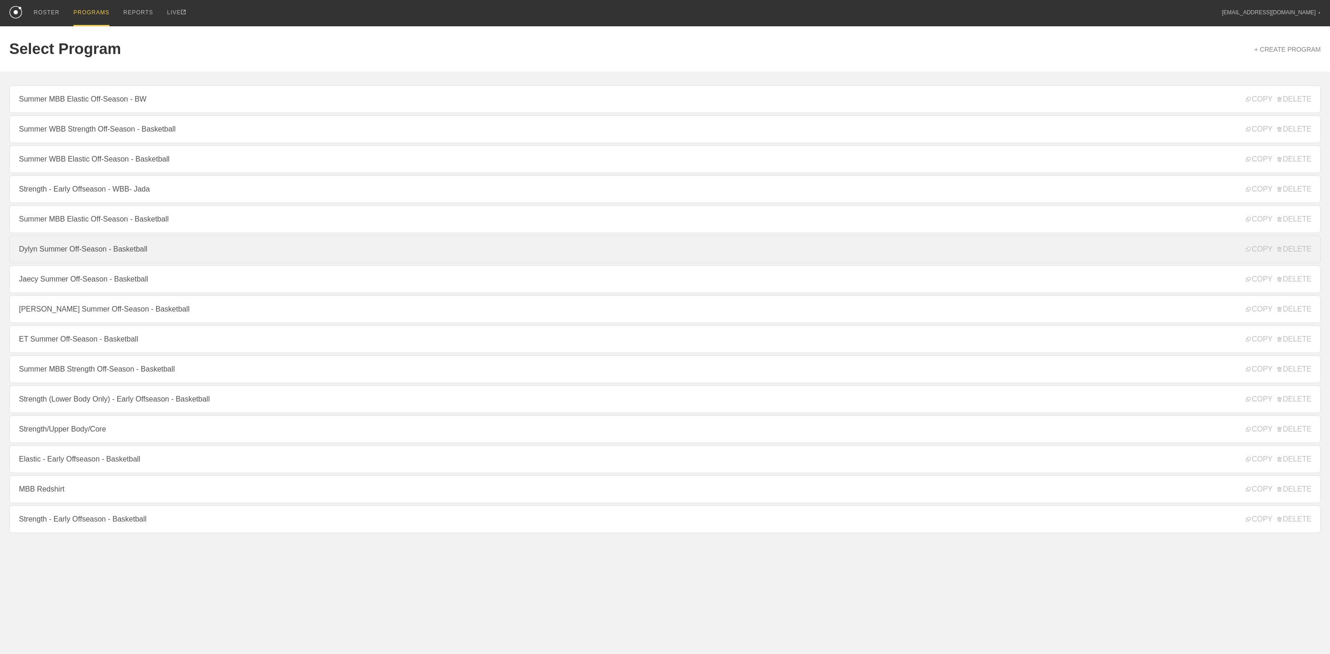
click at [76, 254] on link "Dylyn Summer Off-Season - Basketball" at bounding box center [664, 249] width 1311 height 28
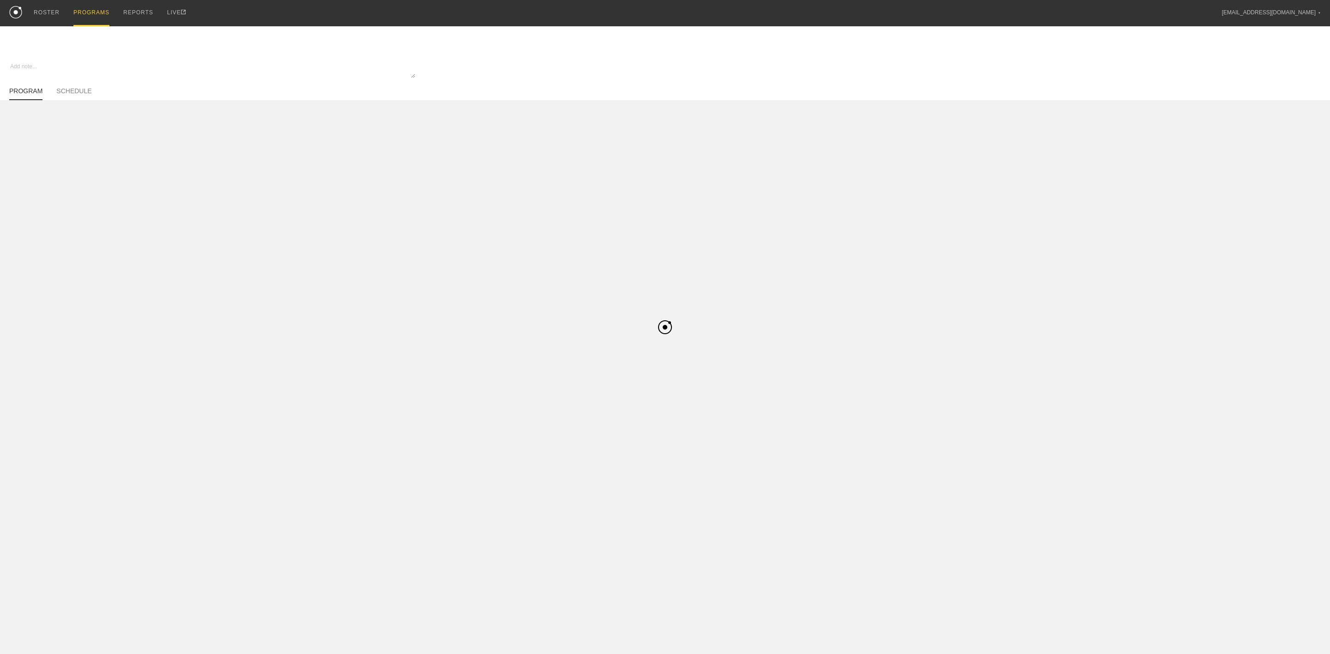
type textarea "x"
type input "Dylyn Summer Off-Season - Basketball"
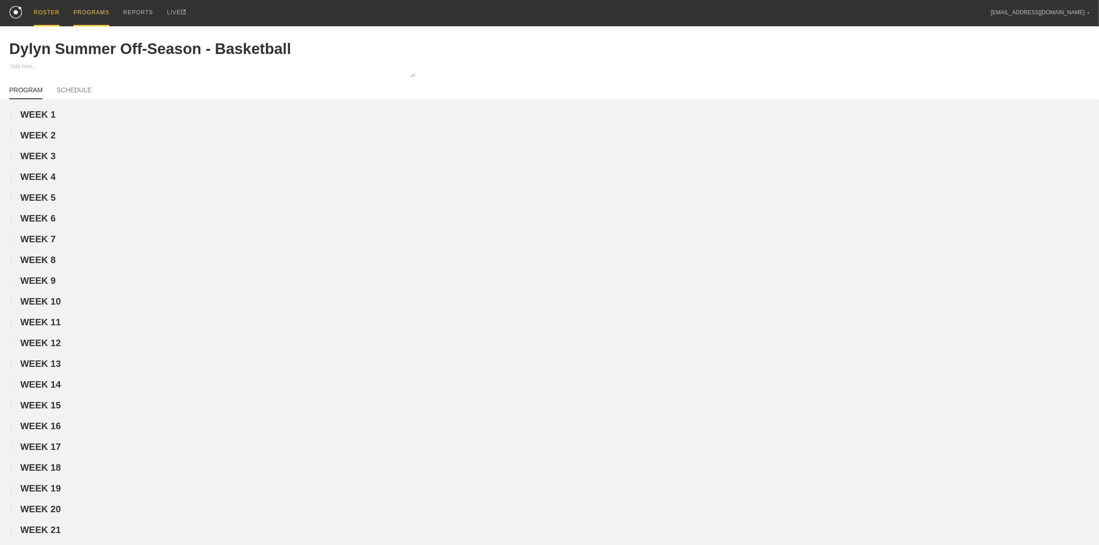
click at [49, 7] on div "ROSTER" at bounding box center [47, 13] width 26 height 26
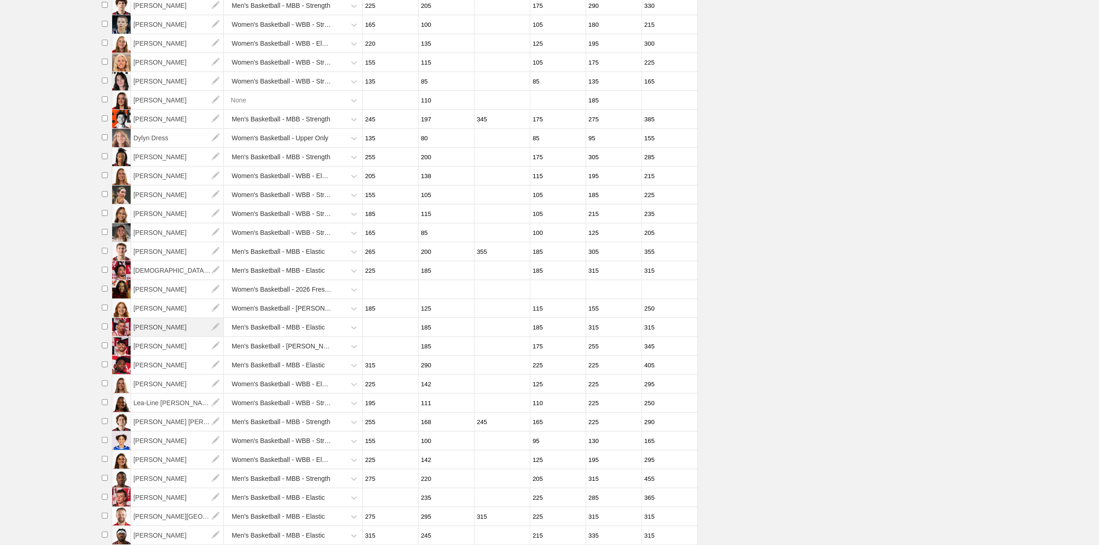
scroll to position [221, 0]
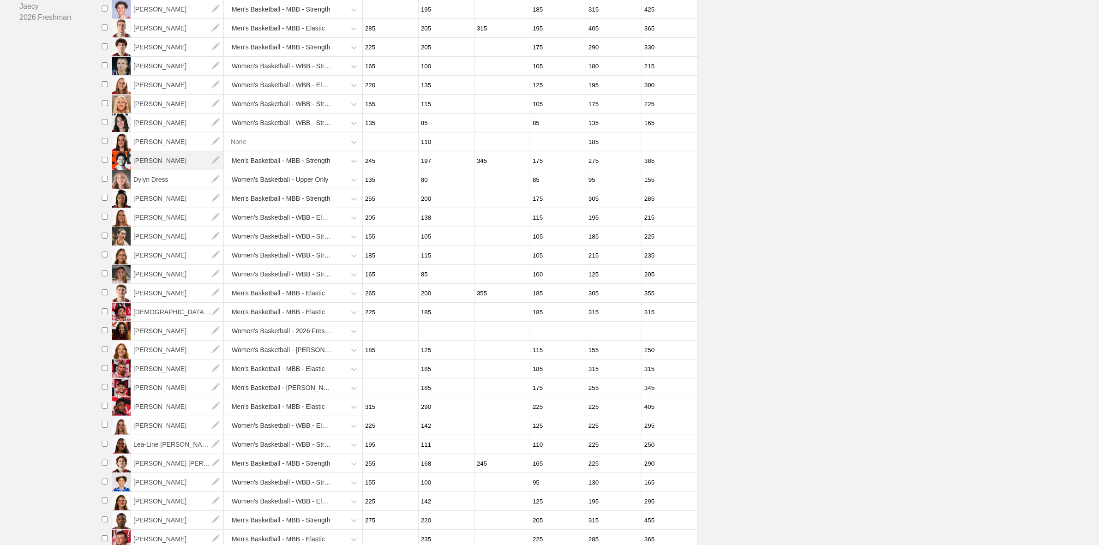
click at [162, 170] on span "Cole Scherer" at bounding box center [177, 160] width 93 height 18
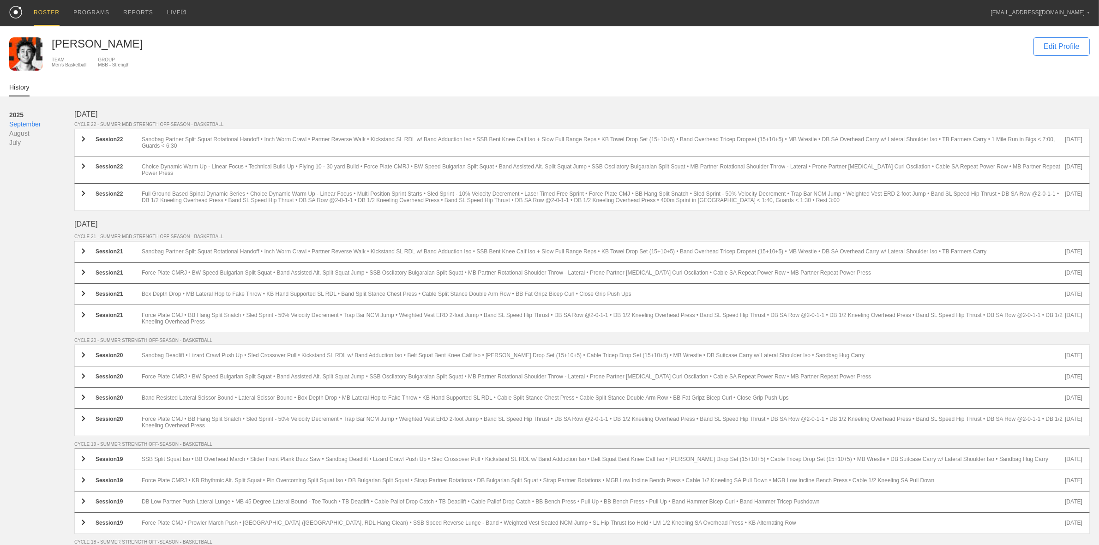
click at [297, 104] on div "2025 September August July September 2025 CYCLE 22 - SUMMER MBB STRENGTH OFF-SE…" at bounding box center [549, 492] width 1081 height 793
click at [104, 14] on div "PROGRAMS" at bounding box center [91, 13] width 36 height 26
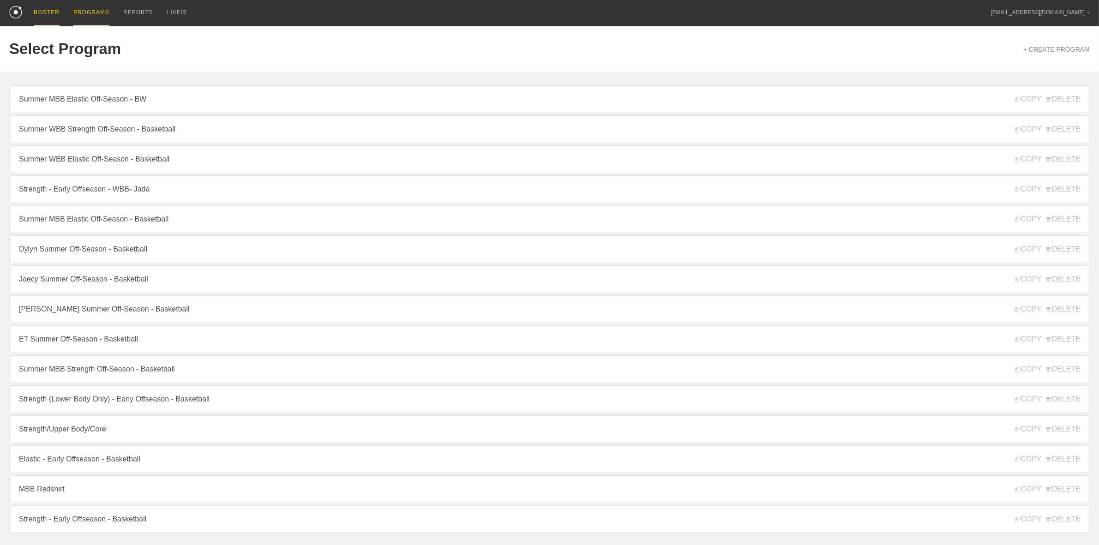
click at [38, 14] on div "ROSTER" at bounding box center [47, 13] width 26 height 26
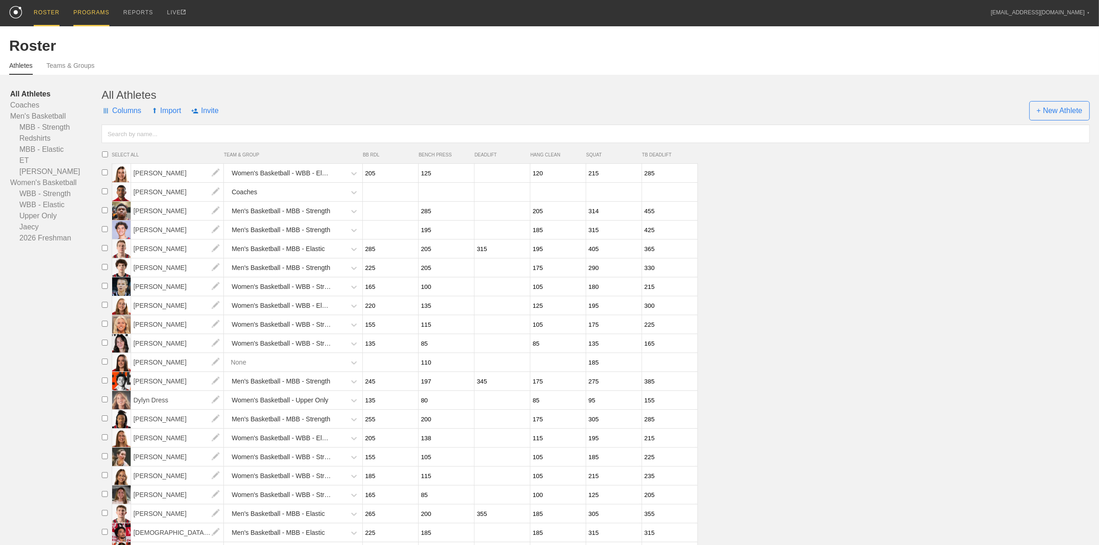
click at [99, 17] on div "PROGRAMS" at bounding box center [91, 13] width 36 height 26
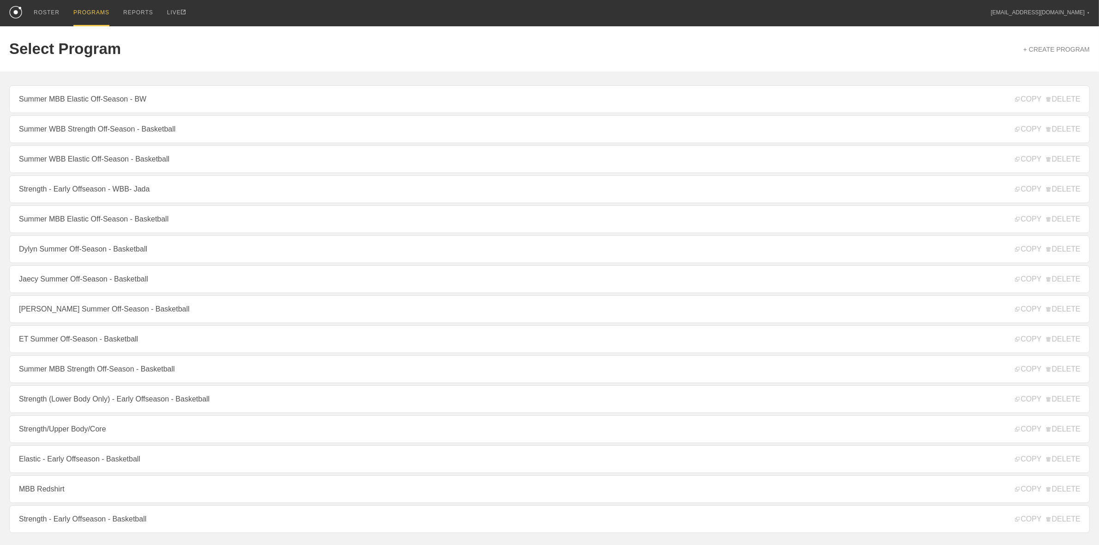
click at [109, 162] on link "Summer WBB Elastic Off-Season - Basketball" at bounding box center [549, 159] width 1081 height 28
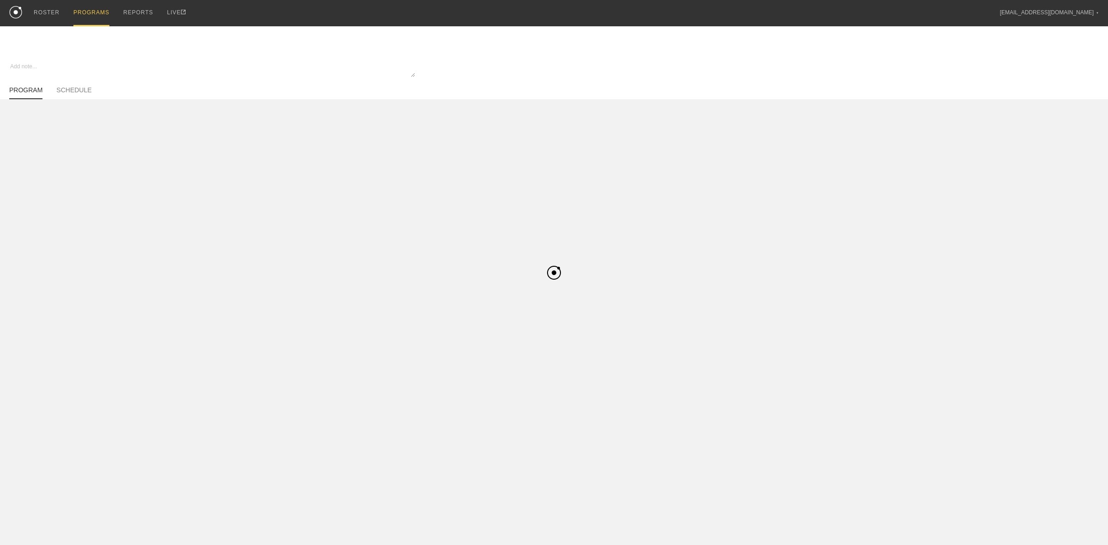
type textarea "x"
type input "Summer WBB Elastic Off-Season - Basketball"
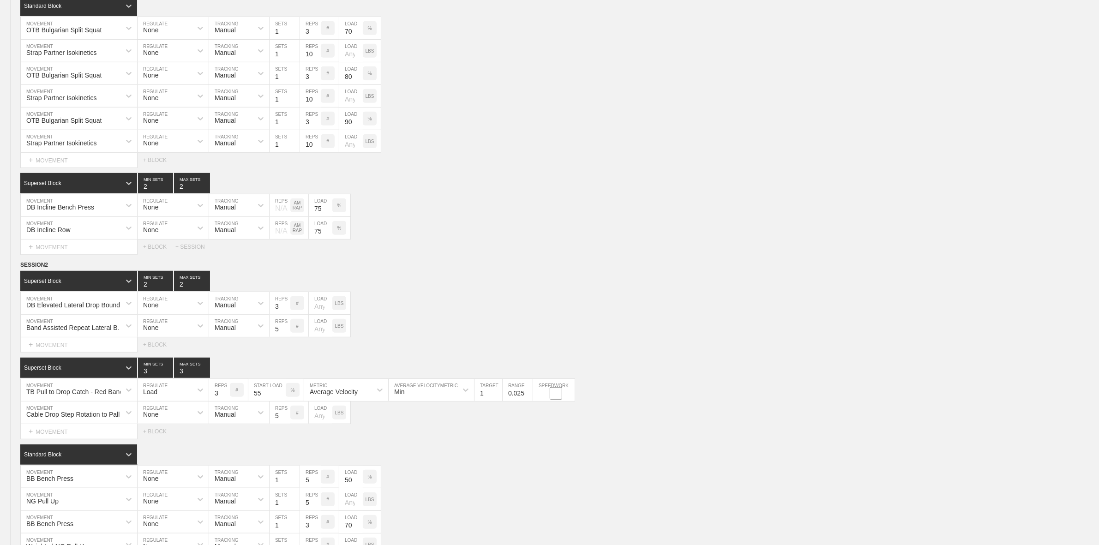
scroll to position [750, 0]
